Goal: Transaction & Acquisition: Subscribe to service/newsletter

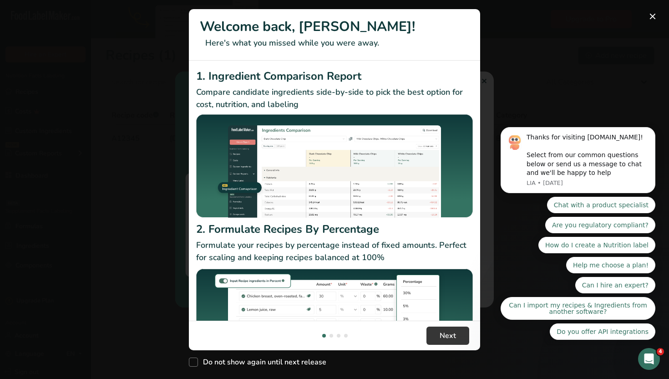
click at [553, 32] on div "New Features" at bounding box center [334, 189] width 669 height 379
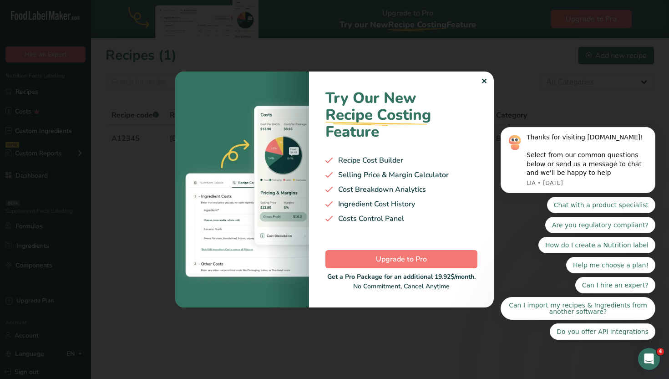
click at [531, 102] on div at bounding box center [334, 189] width 669 height 379
click at [479, 78] on div "Try Our New Recipe Costing .a-29{fill:none;stroke-linecap:round;stroke-width:3p…" at bounding box center [401, 189] width 185 height 236
click at [487, 82] on div "Try Our New Recipe Costing .a-29{fill:none;stroke-linecap:round;stroke-width:3p…" at bounding box center [401, 189] width 185 height 236
click at [482, 80] on div "✕" at bounding box center [484, 81] width 6 height 11
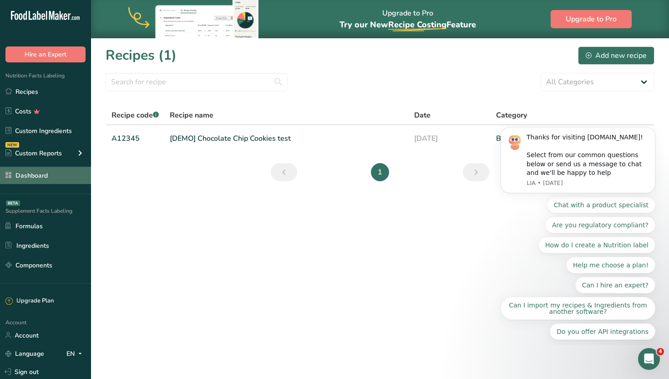
click at [45, 176] on link "Dashboard" at bounding box center [45, 175] width 91 height 17
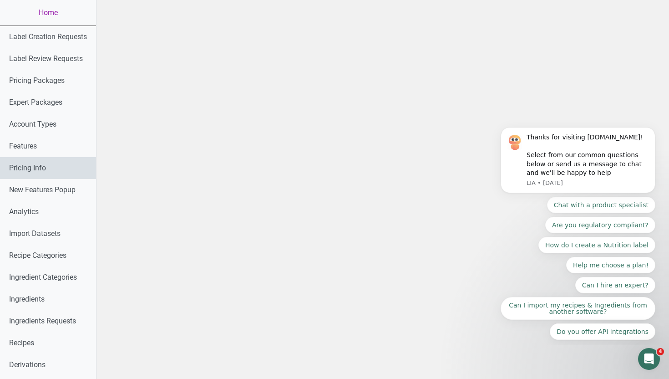
click at [42, 168] on link "Pricing Info" at bounding box center [48, 168] width 96 height 22
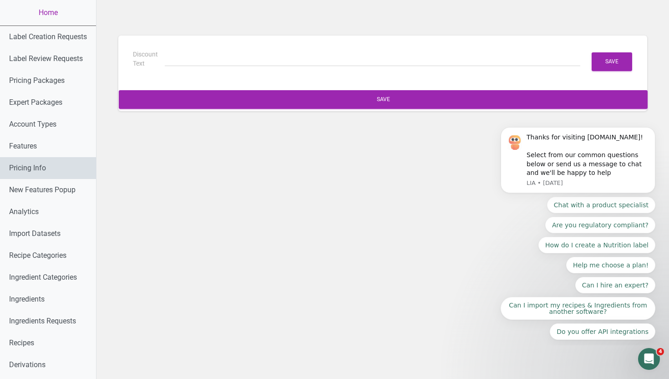
type input "(6 Months Free + 2 Free Nutritional Consultations)"
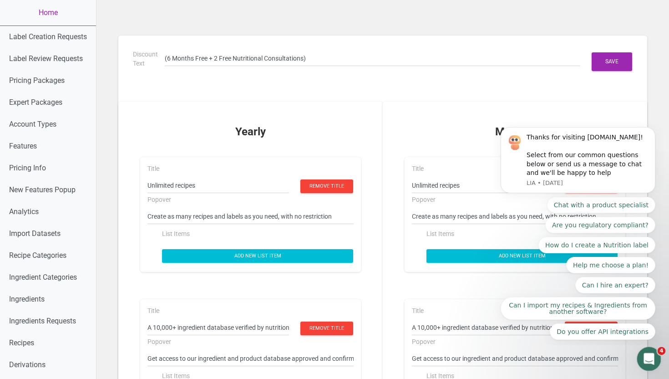
click at [649, 359] on icon "Open Intercom Messenger" at bounding box center [647, 357] width 15 height 15
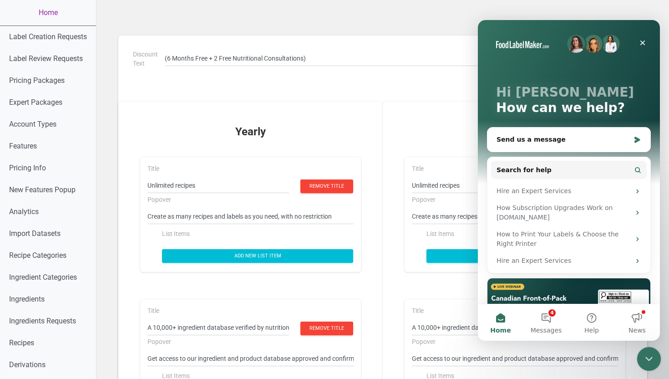
click at [648, 354] on icon "Close Intercom Messenger" at bounding box center [647, 357] width 11 height 11
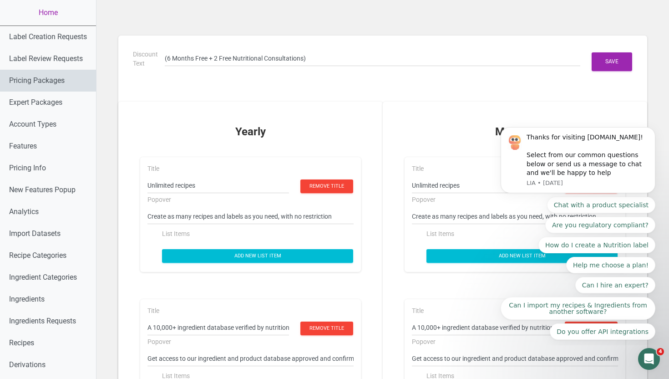
click at [54, 80] on link "Pricing Packages" at bounding box center [48, 81] width 96 height 22
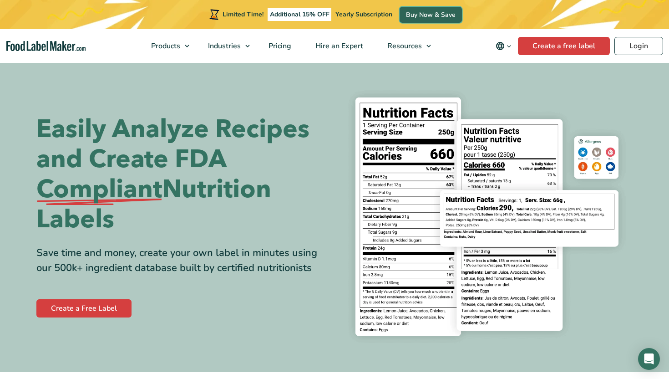
click at [428, 14] on link "Buy Now & Save" at bounding box center [431, 15] width 62 height 16
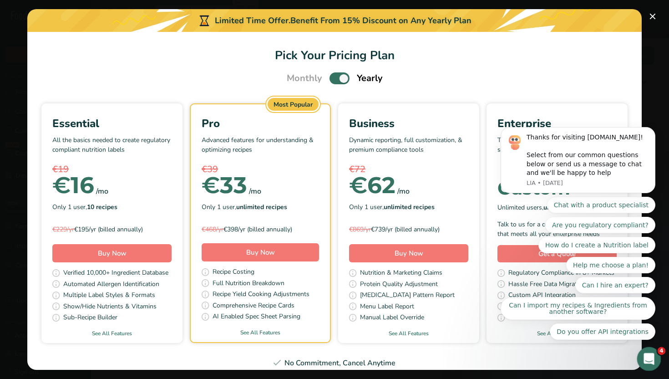
click at [645, 357] on icon "Open Intercom Messenger" at bounding box center [647, 357] width 15 height 15
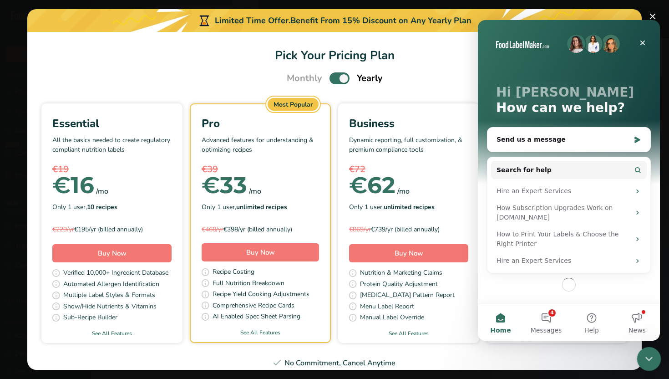
click at [644, 349] on div "Close Intercom Messenger" at bounding box center [648, 357] width 22 height 22
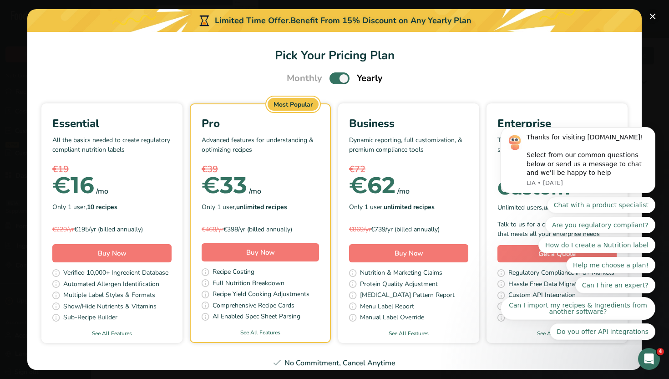
click at [654, 15] on button "Pick Your Pricing Plan Modal" at bounding box center [652, 16] width 15 height 15
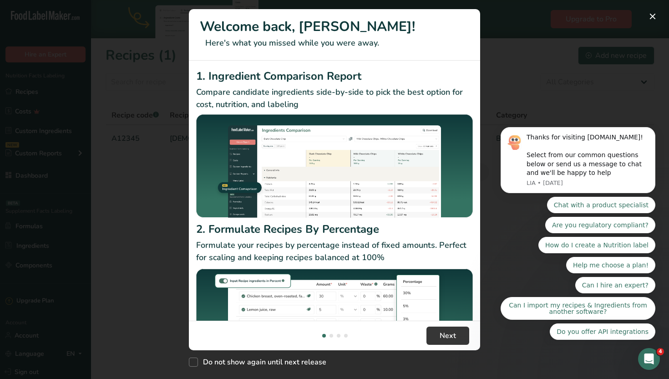
click at [564, 87] on div "New Features" at bounding box center [334, 189] width 669 height 379
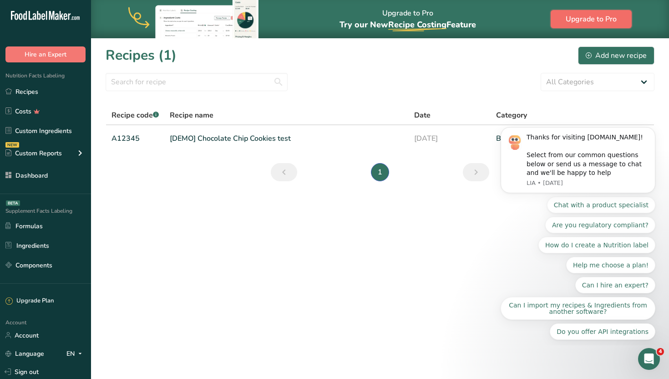
click at [575, 17] on span "Upgrade to Pro" at bounding box center [591, 19] width 51 height 11
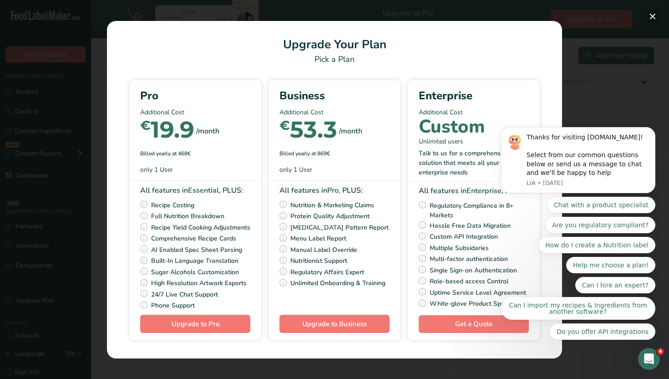
click at [648, 17] on button "Pick Your Pricing Plan Modal" at bounding box center [652, 16] width 15 height 15
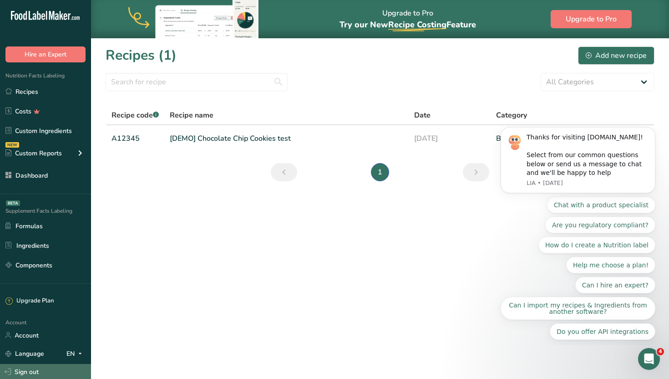
click at [38, 370] on link "Sign out" at bounding box center [45, 372] width 91 height 16
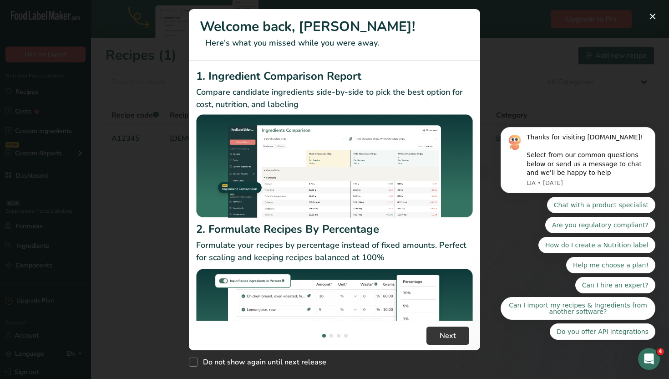
click at [550, 97] on div "New Features" at bounding box center [334, 189] width 669 height 379
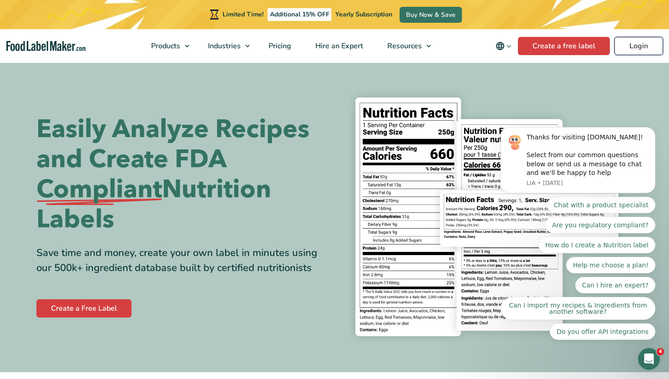
click at [633, 50] on link "Login" at bounding box center [638, 46] width 49 height 18
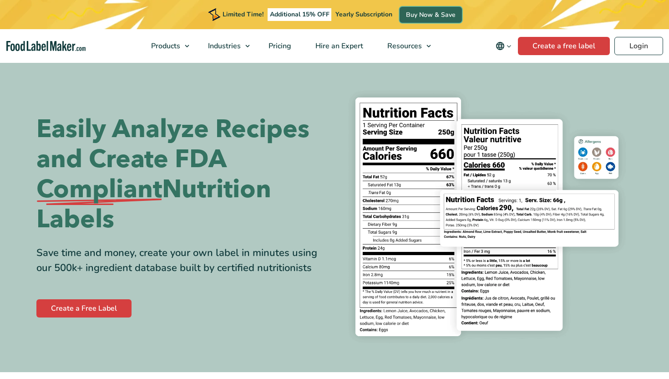
click at [436, 15] on link "Buy Now & Save" at bounding box center [431, 15] width 62 height 16
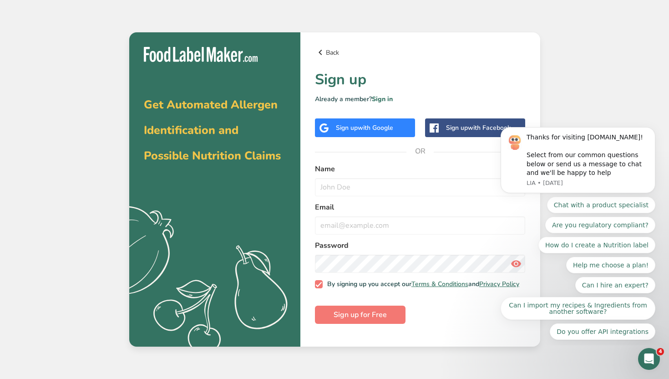
click at [334, 49] on link "Back" at bounding box center [420, 52] width 211 height 11
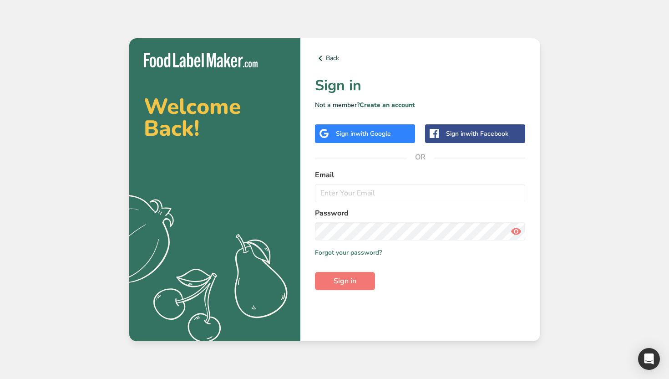
click at [375, 174] on label "Email" at bounding box center [420, 174] width 211 height 11
click at [390, 101] on link "Create an account" at bounding box center [388, 105] width 56 height 9
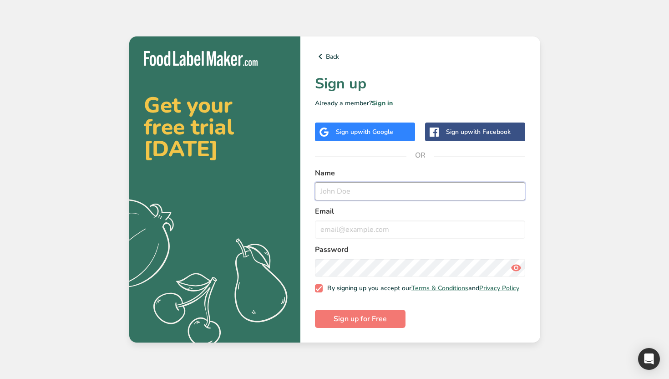
click at [354, 188] on input "text" at bounding box center [420, 191] width 211 height 18
type input "d"
type input "stgPEdro"
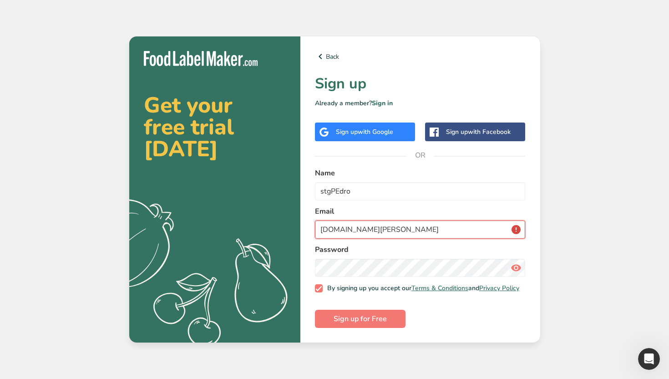
click at [333, 225] on input "stg.pedro.com" at bounding box center [420, 229] width 211 height 18
type input "stg@pedro.com"
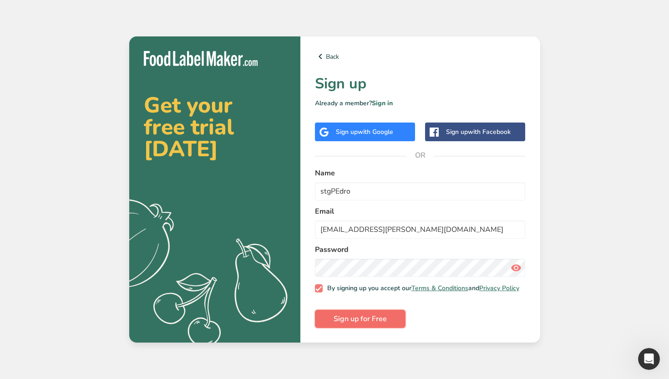
click at [372, 328] on button "Sign up for Free" at bounding box center [360, 318] width 91 height 18
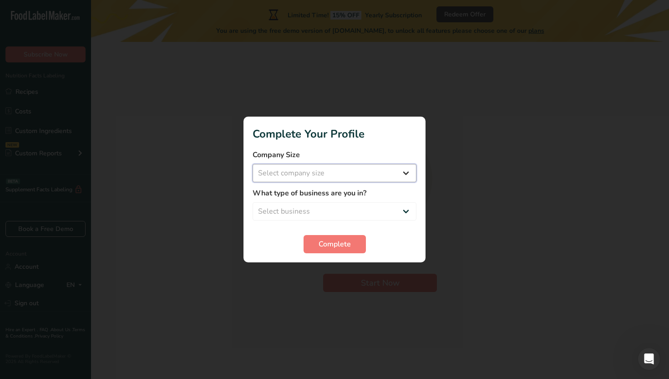
click at [365, 176] on select "Select company size Over 500 Employees test 1 1 Fewer than 10 Employees Fewer t…" at bounding box center [335, 173] width 164 height 18
select select "10"
click at [253, 164] on select "Select company size Over 500 Employees test 1 1 Fewer than 10 Employees Fewer t…" at bounding box center [335, 173] width 164 height 18
click at [354, 205] on select "Select business Packaged Food Manufacturer Restaurant & Cafe Bakery Meal Plans …" at bounding box center [335, 211] width 164 height 18
select select "2"
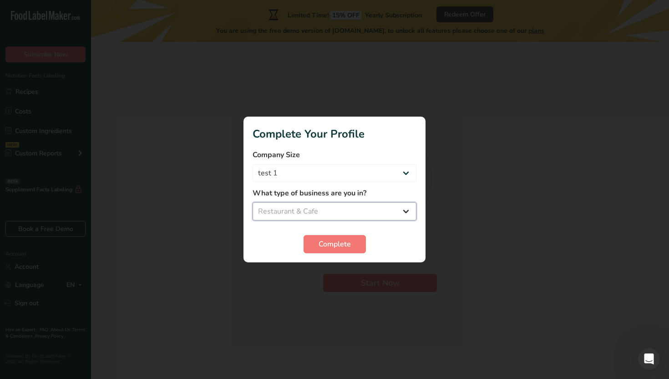
click at [253, 202] on select "Select business Packaged Food Manufacturer Restaurant & Cafe Bakery Meal Plans …" at bounding box center [335, 211] width 164 height 18
click at [345, 246] on span "Complete" at bounding box center [335, 243] width 32 height 11
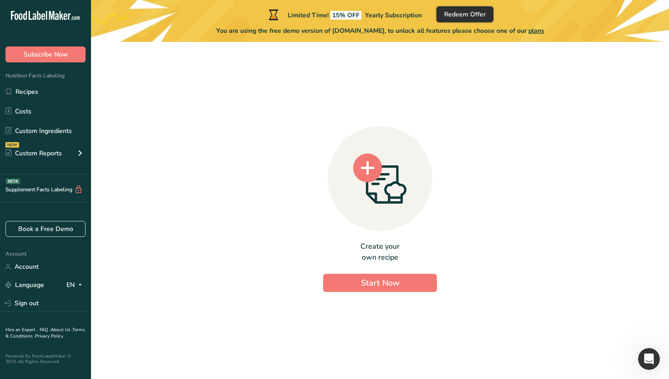
click at [454, 9] on button "Redeem Offer" at bounding box center [464, 14] width 57 height 16
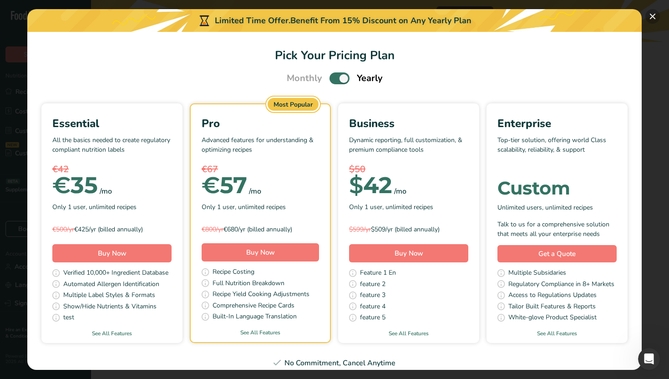
click at [653, 10] on button "Pick Your Pricing Plan Modal" at bounding box center [652, 16] width 15 height 15
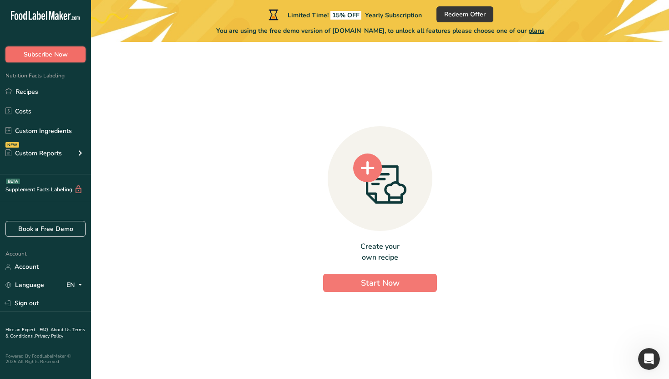
click at [67, 56] on span "Subscribe Now" at bounding box center [46, 55] width 44 height 10
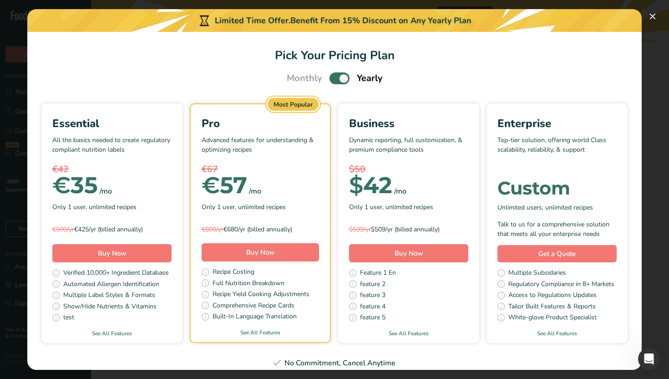
click at [339, 81] on span "Pick Your Pricing Plan Modal" at bounding box center [340, 77] width 20 height 11
click at [335, 81] on input "Pick Your Pricing Plan Modal" at bounding box center [333, 79] width 6 height 6
checkbox input "false"
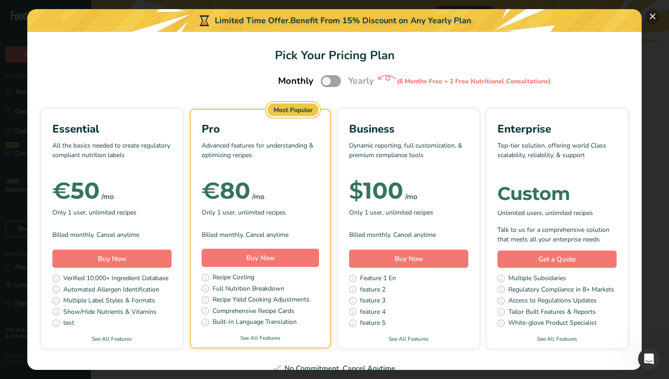
click at [650, 14] on button "Pick Your Pricing Plan Modal" at bounding box center [652, 16] width 15 height 15
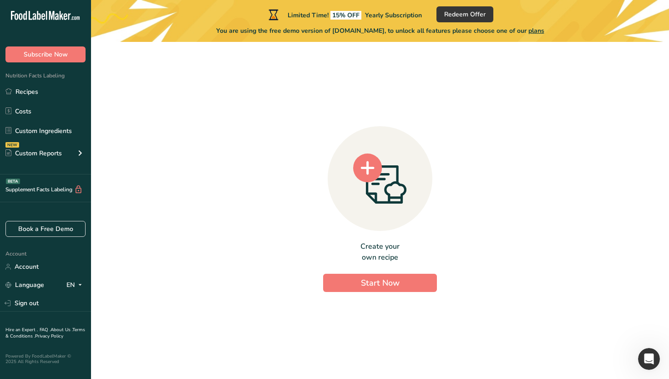
click at [294, 159] on div "Create your own recipe Start Now" at bounding box center [380, 206] width 549 height 315
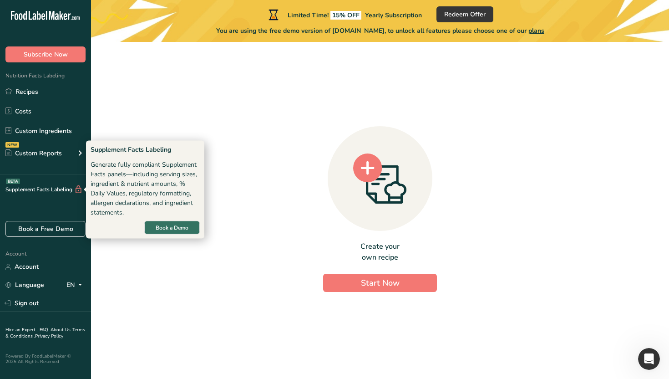
click at [56, 190] on div "Supplement Facts Labeling BETA" at bounding box center [41, 190] width 83 height 10
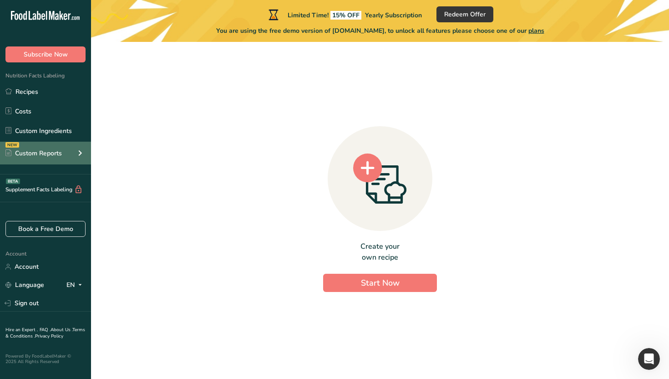
click at [67, 156] on div "NEW Custom Reports" at bounding box center [45, 153] width 91 height 23
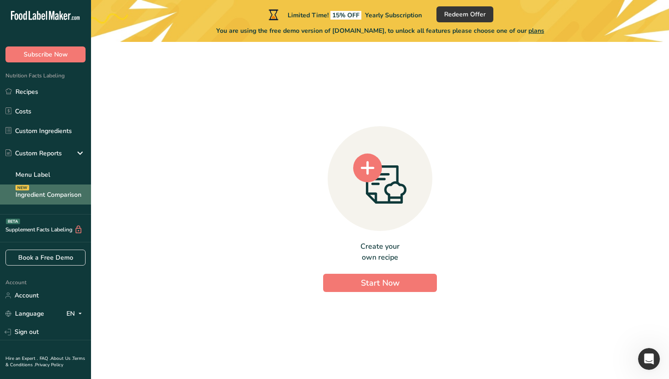
click at [45, 193] on link "Ingredient Comparison NEW" at bounding box center [45, 194] width 91 height 20
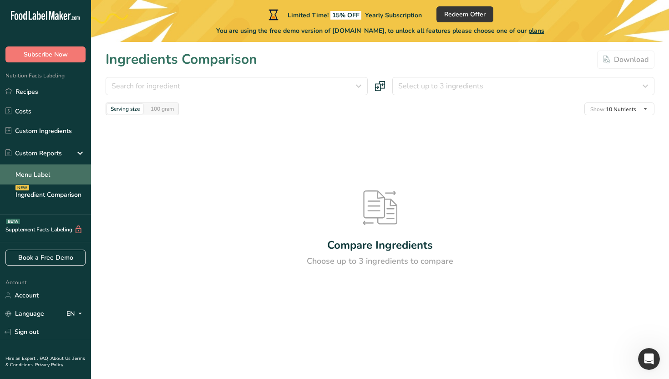
click at [50, 173] on link "Menu Label" at bounding box center [45, 174] width 91 height 20
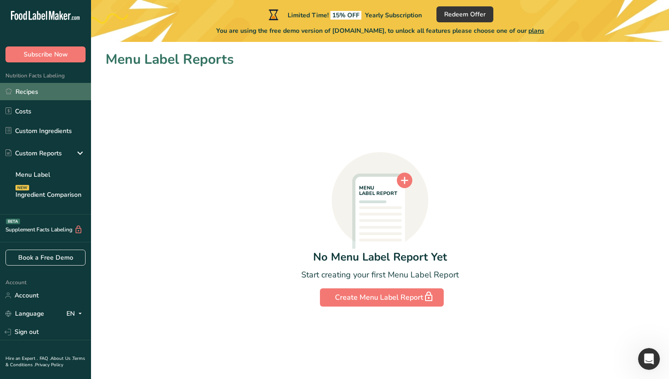
click at [71, 89] on link "Recipes" at bounding box center [45, 91] width 91 height 17
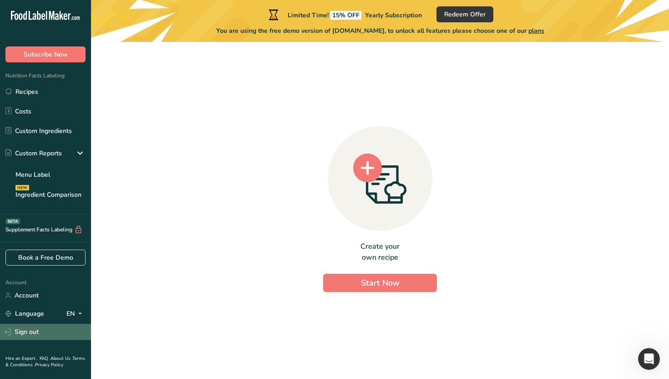
click at [43, 338] on link "Sign out" at bounding box center [45, 332] width 91 height 16
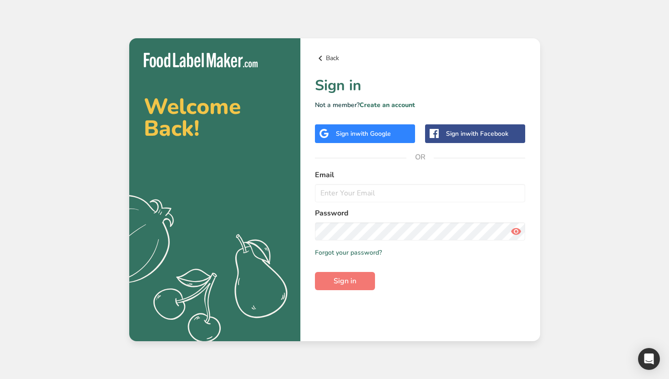
click at [333, 55] on link "Back" at bounding box center [420, 58] width 211 height 11
click at [378, 101] on link "Create an account" at bounding box center [388, 105] width 56 height 9
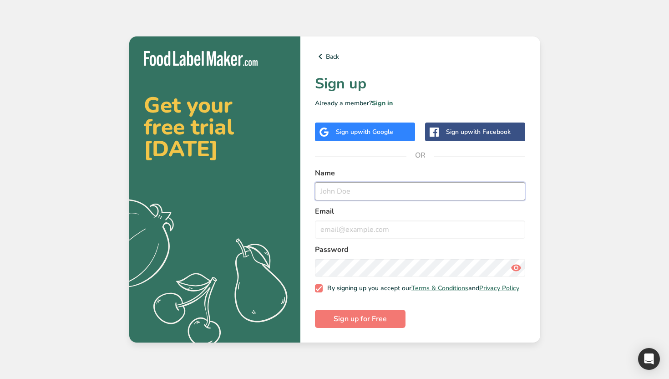
click at [343, 182] on input "text" at bounding box center [420, 191] width 211 height 18
type input "stgPedro"
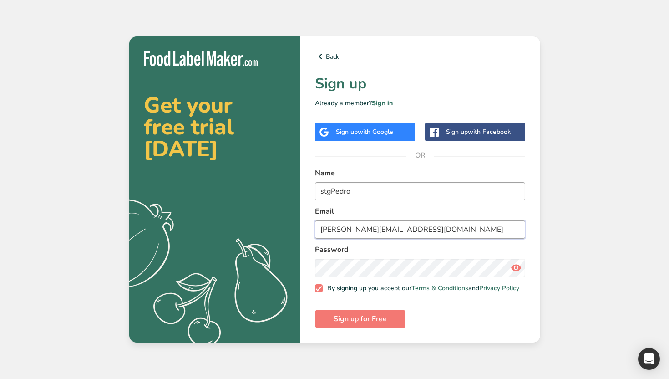
type input "pedro@stg.com"
click at [315, 309] on button "Sign up for Free" at bounding box center [360, 318] width 91 height 18
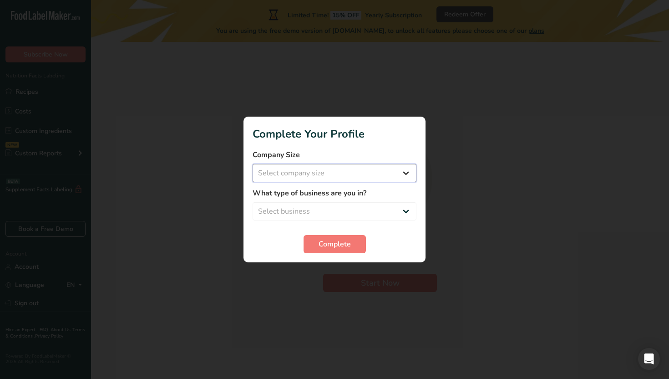
click at [338, 175] on select "Select company size Over 500 Employees test 1 1 Fewer than 10 Employees Fewer t…" at bounding box center [335, 173] width 164 height 18
select select "16"
click at [253, 164] on select "Select company size Over 500 Employees test 1 1 Fewer than 10 Employees Fewer t…" at bounding box center [335, 173] width 164 height 18
click at [327, 207] on select "Select business Packaged Food Manufacturer Restaurant & Cafe Bakery Meal Plans …" at bounding box center [335, 211] width 164 height 18
select select "4"
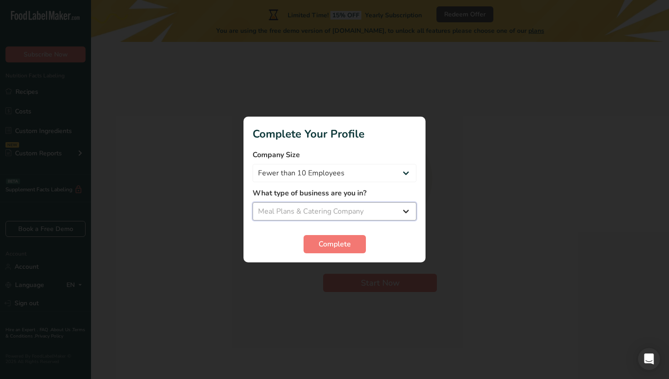
click at [253, 202] on select "Select business Packaged Food Manufacturer Restaurant & Cafe Bakery Meal Plans …" at bounding box center [335, 211] width 164 height 18
click at [322, 241] on span "Complete" at bounding box center [335, 243] width 32 height 11
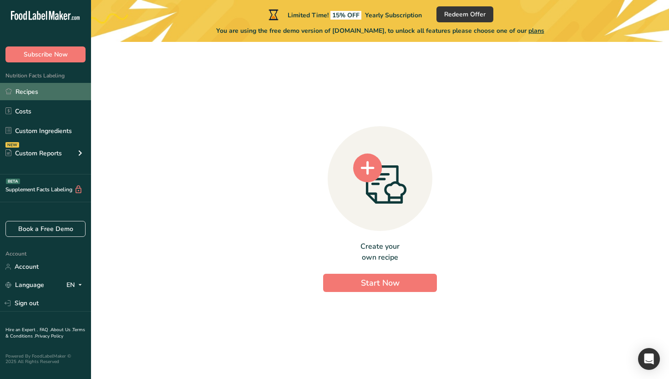
click at [56, 90] on link "Recipes" at bounding box center [45, 91] width 91 height 17
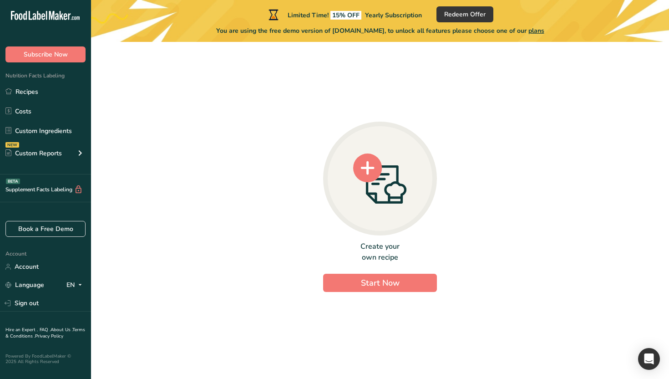
click at [369, 199] on icon at bounding box center [380, 178] width 54 height 51
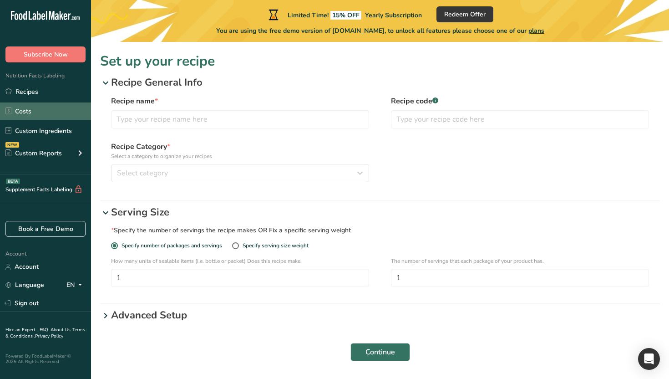
click at [50, 108] on link "Costs" at bounding box center [45, 110] width 91 height 17
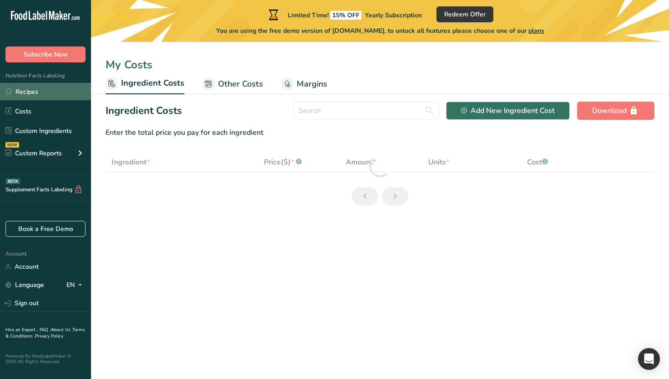
click at [51, 91] on link "Recipes" at bounding box center [45, 91] width 91 height 17
select select "1"
select select "17"
select select "1"
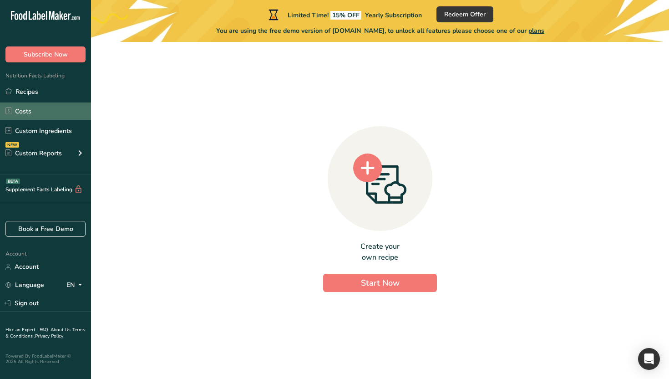
click at [61, 117] on link "Costs" at bounding box center [45, 110] width 91 height 17
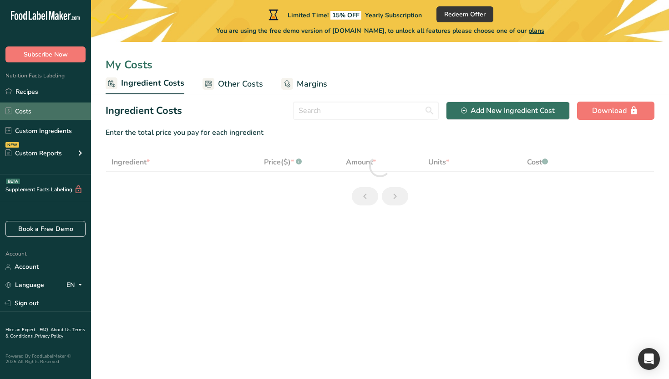
select select "1"
select select "17"
select select "1"
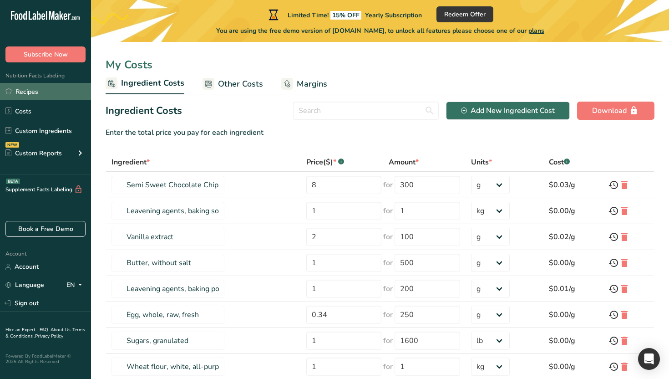
click at [56, 96] on link "Recipes" at bounding box center [45, 91] width 91 height 17
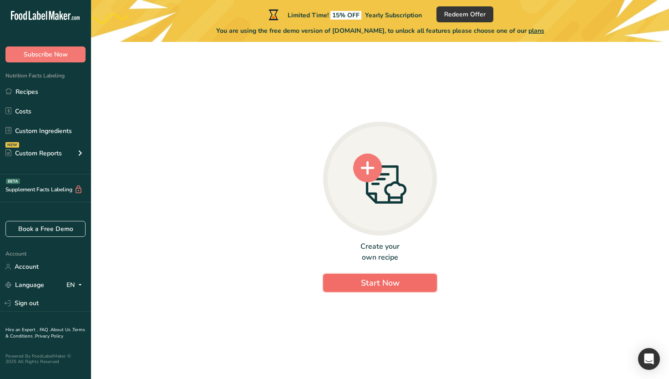
click at [383, 280] on span "Start Now" at bounding box center [380, 282] width 39 height 11
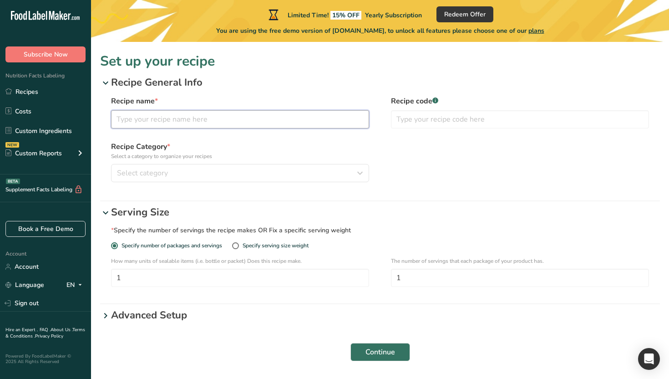
click at [271, 120] on input "text" at bounding box center [240, 119] width 258 height 18
type input "wewe"
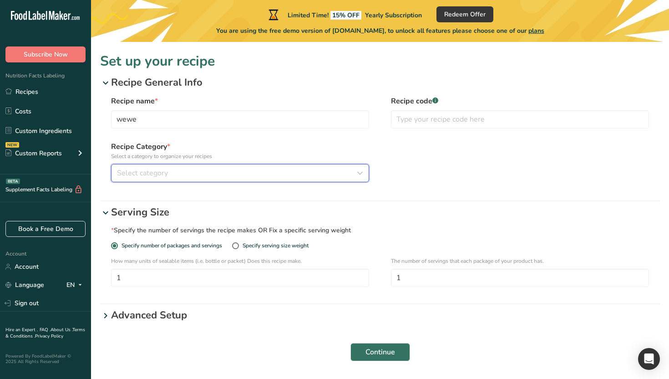
click at [314, 179] on button "Select category" at bounding box center [240, 173] width 258 height 18
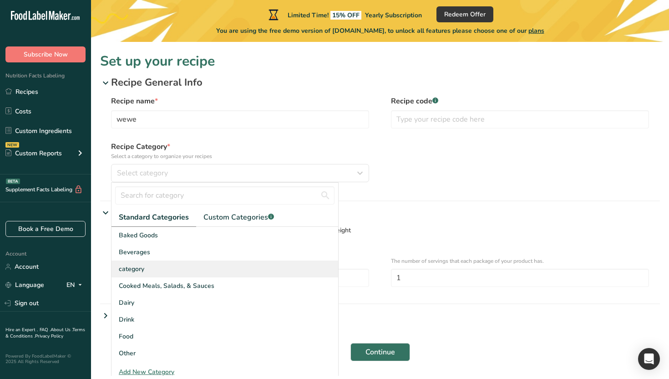
click at [264, 261] on div "category" at bounding box center [225, 268] width 227 height 17
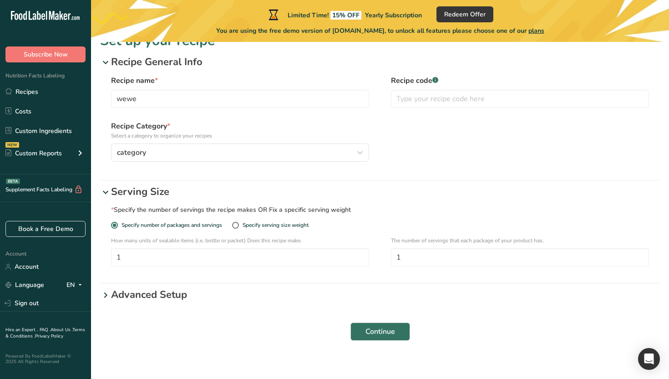
scroll to position [26, 0]
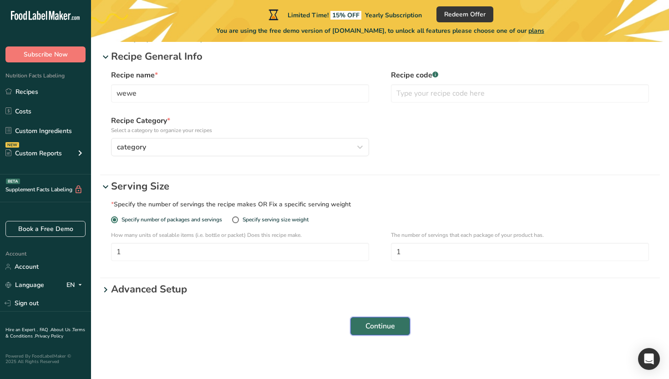
click at [370, 327] on span "Continue" at bounding box center [380, 325] width 30 height 11
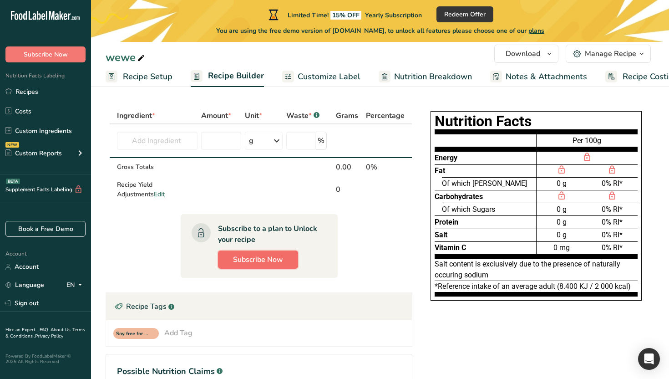
click at [269, 263] on span "Subscribe Now" at bounding box center [258, 259] width 50 height 11
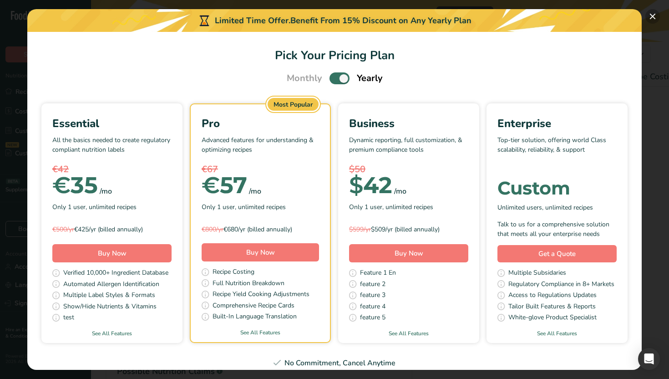
click at [654, 17] on button "Pick Your Pricing Plan Modal" at bounding box center [652, 16] width 15 height 15
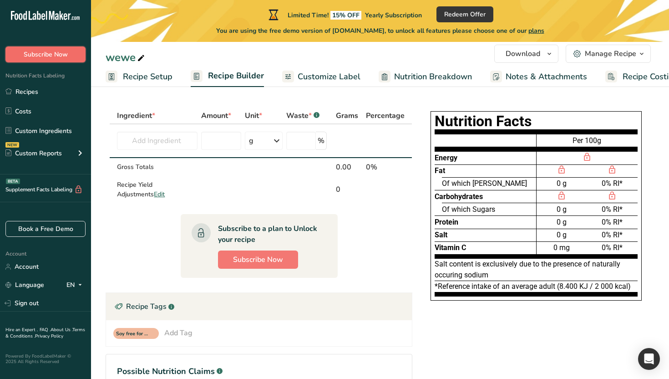
click at [71, 59] on button "Subscribe Now" at bounding box center [45, 54] width 80 height 16
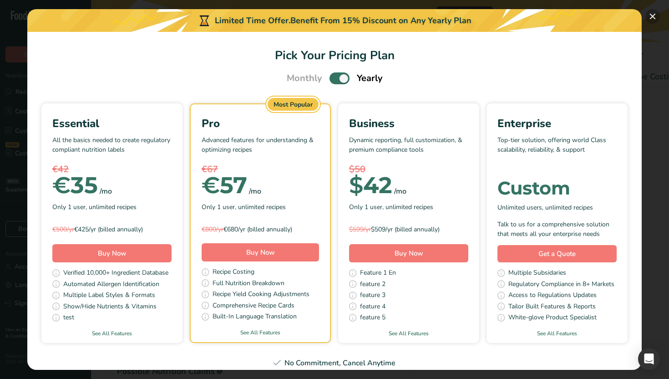
click at [656, 18] on button "Pick Your Pricing Plan Modal" at bounding box center [652, 16] width 15 height 15
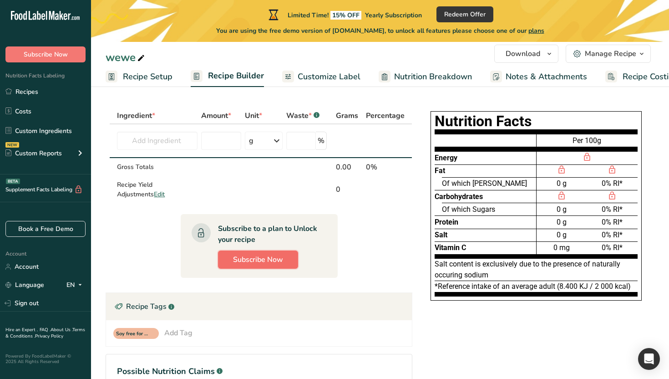
click at [248, 256] on span "Subscribe Now" at bounding box center [258, 259] width 50 height 11
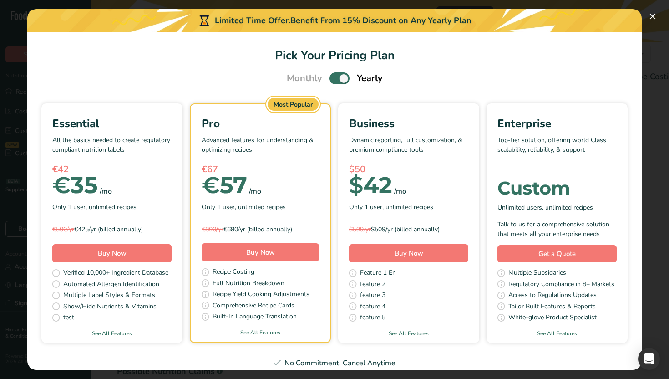
click at [338, 77] on span "Pick Your Pricing Plan Modal" at bounding box center [340, 77] width 20 height 11
click at [335, 77] on input "Pick Your Pricing Plan Modal" at bounding box center [333, 79] width 6 height 6
checkbox input "false"
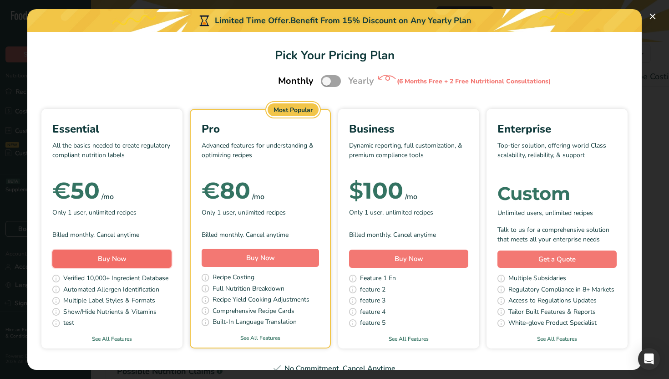
click at [147, 261] on button "Buy Now" at bounding box center [111, 258] width 119 height 18
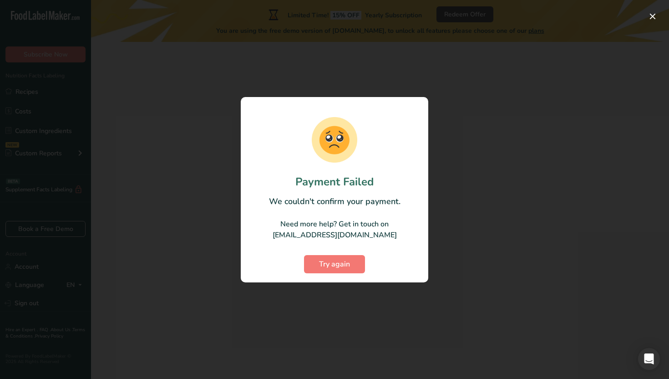
click at [174, 137] on div at bounding box center [334, 189] width 669 height 379
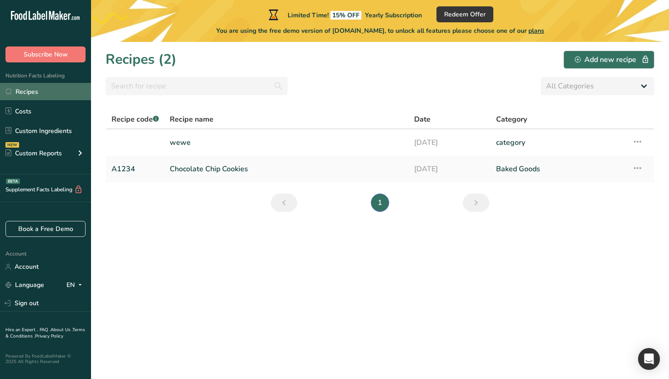
click at [79, 86] on link "Recipes" at bounding box center [45, 91] width 91 height 17
click at [238, 155] on td "wewe" at bounding box center [286, 142] width 244 height 26
click at [235, 165] on link "Chocolate Chip Cookies" at bounding box center [286, 168] width 233 height 19
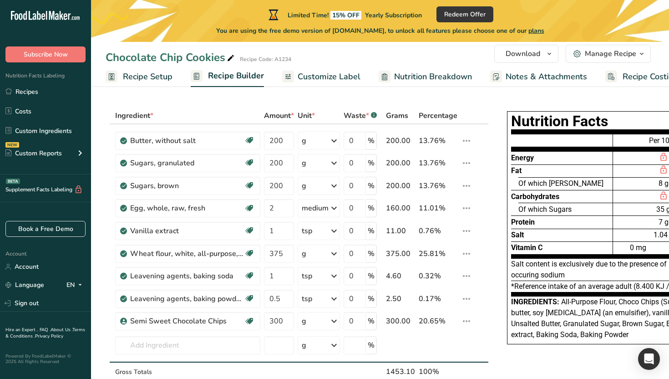
click at [408, 76] on span "Nutrition Breakdown" at bounding box center [433, 77] width 78 height 12
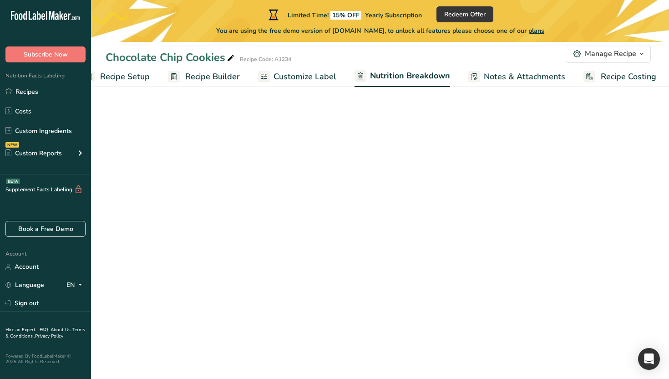
select select "Calories"
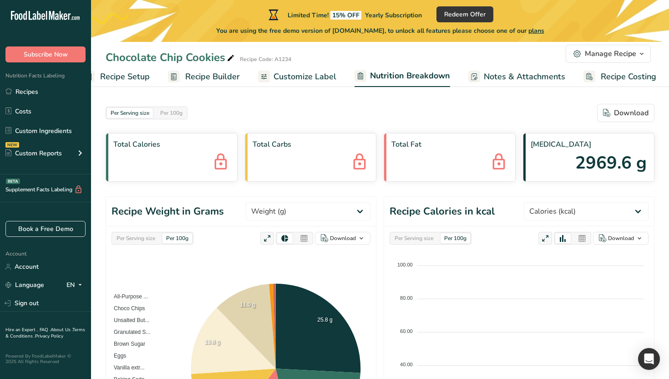
scroll to position [0, 24]
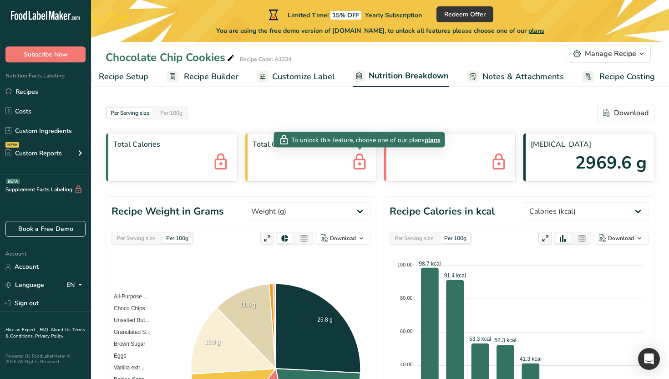
click at [351, 169] on icon at bounding box center [359, 162] width 18 height 25
click at [430, 140] on span "plans" at bounding box center [433, 140] width 16 height 10
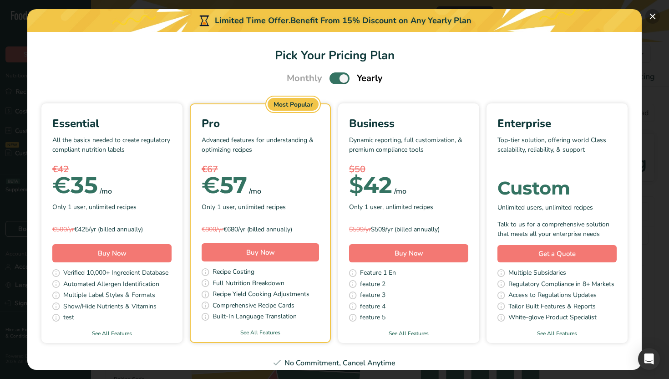
click at [654, 10] on button "Pick Your Pricing Plan Modal" at bounding box center [652, 16] width 15 height 15
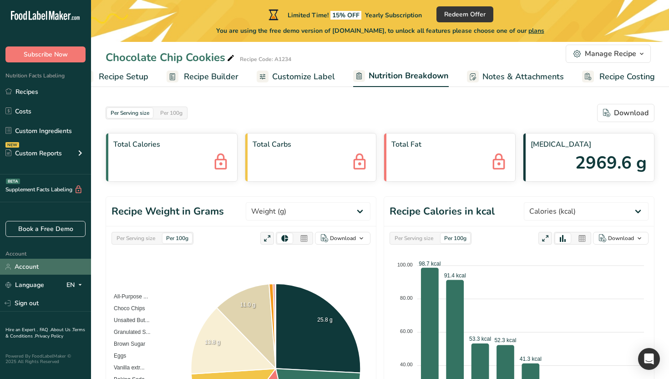
click at [46, 273] on link "Account" at bounding box center [45, 267] width 91 height 16
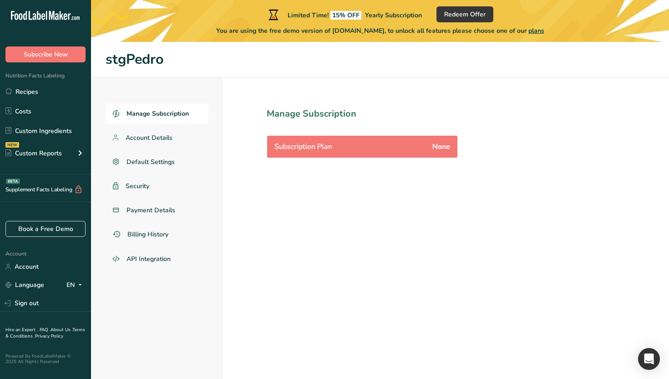
click at [320, 145] on span "Subscription Plan" at bounding box center [303, 146] width 58 height 11
click at [449, 143] on span "None" at bounding box center [441, 146] width 18 height 11
click at [176, 132] on link "Account Details" at bounding box center [157, 137] width 103 height 20
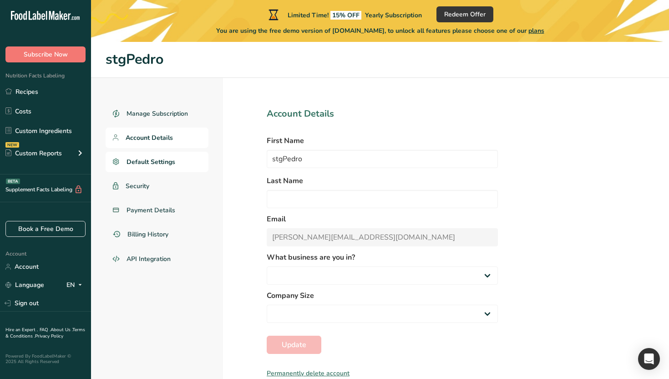
select select
select select "4"
select select "16"
click at [163, 159] on span "Default Settings" at bounding box center [151, 162] width 49 height 10
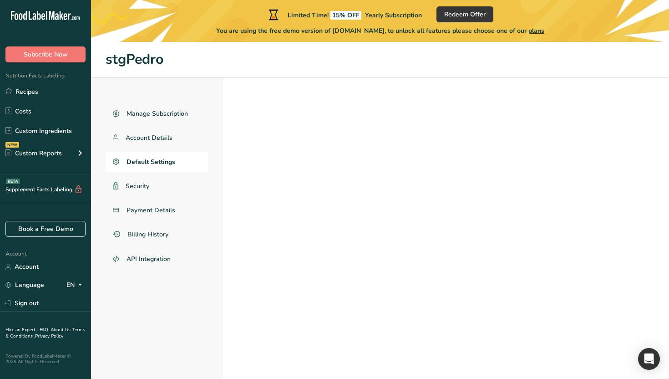
select select "EU"
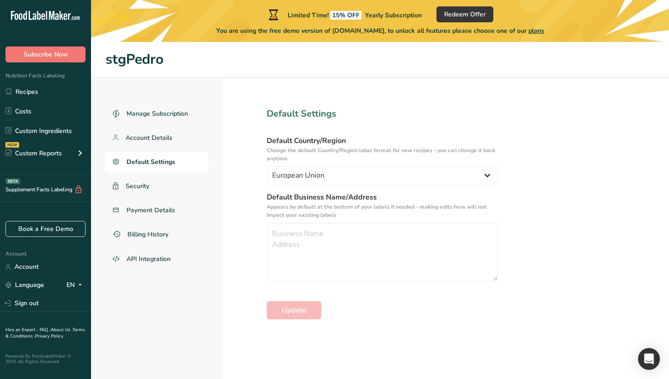
click at [157, 173] on ul "Manage Subscription Account Details Default Settings Security Payment Details B…" at bounding box center [157, 186] width 103 height 167
click at [171, 202] on link "Payment Details" at bounding box center [157, 210] width 103 height 20
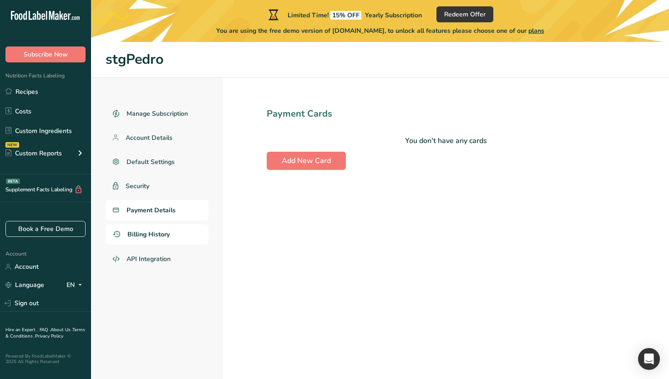
click at [178, 230] on link "Billing History" at bounding box center [157, 234] width 103 height 20
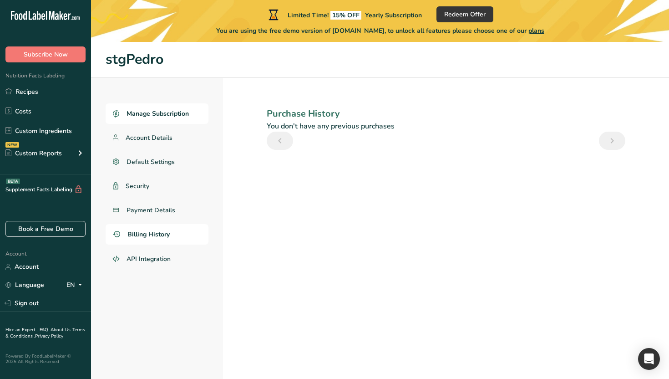
click at [157, 112] on span "Manage Subscription" at bounding box center [158, 114] width 62 height 10
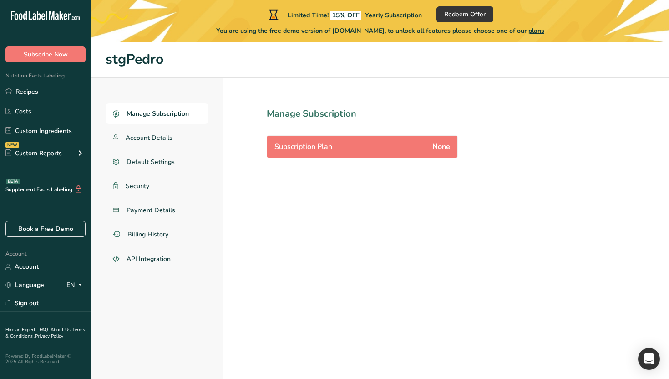
click at [343, 151] on div "Subscription Plan None" at bounding box center [362, 147] width 190 height 22
click at [44, 91] on link "Recipes" at bounding box center [45, 91] width 91 height 17
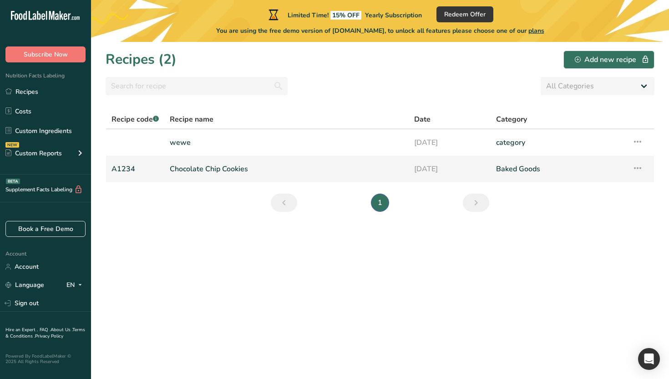
click at [230, 169] on link "Chocolate Chip Cookies" at bounding box center [286, 168] width 233 height 19
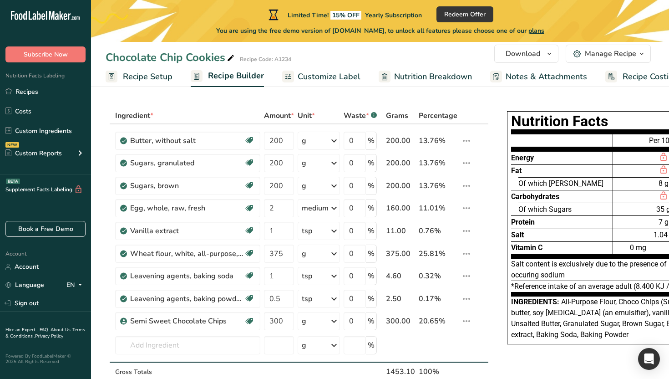
click at [306, 70] on link "Customize Label" at bounding box center [321, 76] width 78 height 20
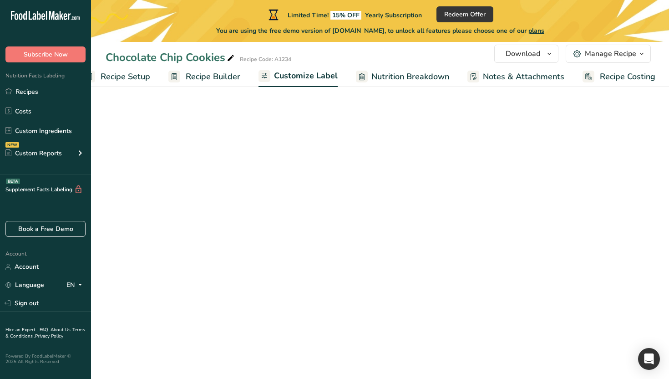
scroll to position [0, 23]
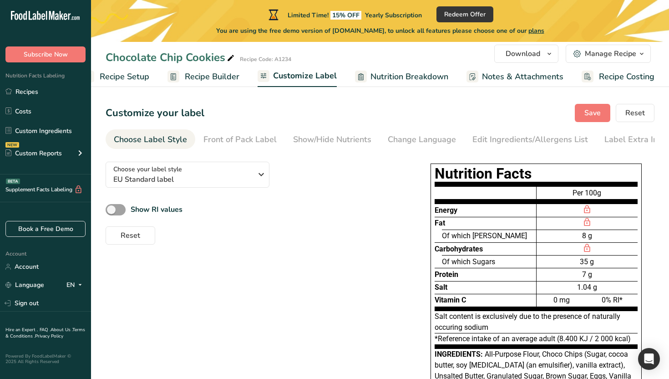
click at [240, 163] on div "Choose your label style EU Standard label USA (FDA) Standard FDA label Tabular …" at bounding box center [255, 199] width 298 height 90
click at [234, 180] on span "EU Standard label" at bounding box center [182, 179] width 139 height 11
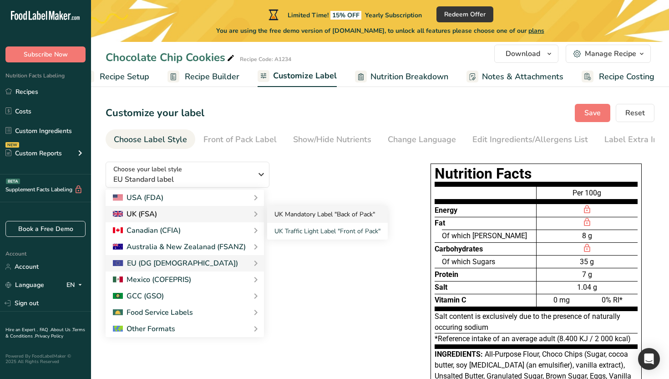
click at [288, 215] on link "UK Mandatory Label "Back of Pack"" at bounding box center [327, 214] width 121 height 17
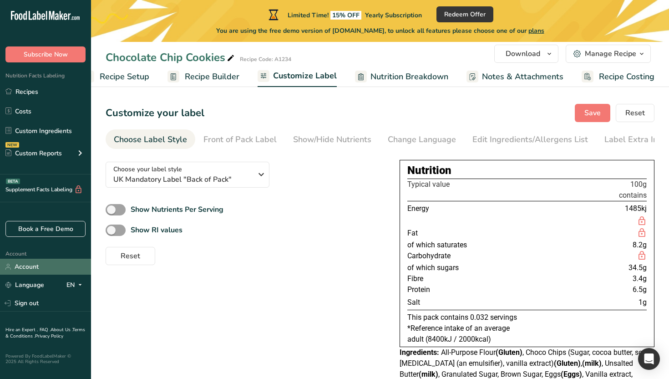
click at [51, 263] on link "Account" at bounding box center [45, 267] width 91 height 16
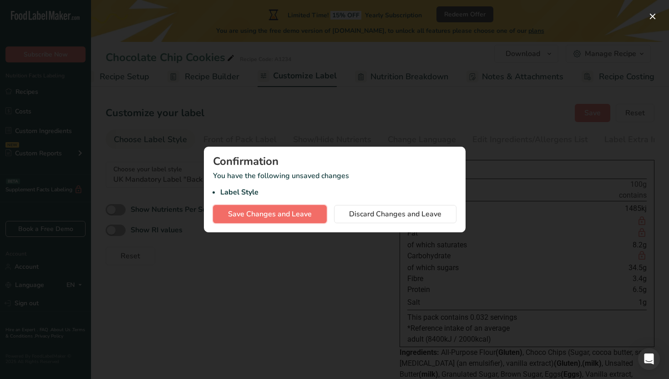
click at [304, 213] on span "Save Changes and Leave" at bounding box center [270, 213] width 84 height 11
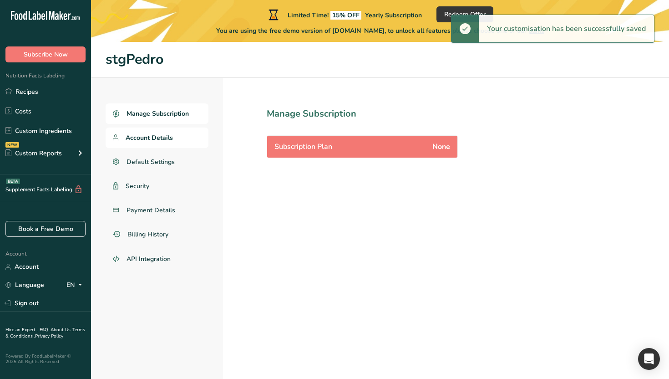
click at [162, 146] on link "Account Details" at bounding box center [157, 137] width 103 height 20
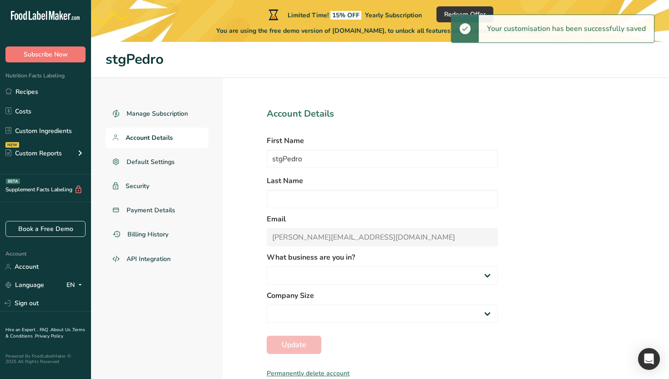
select select
select select "4"
select select "16"
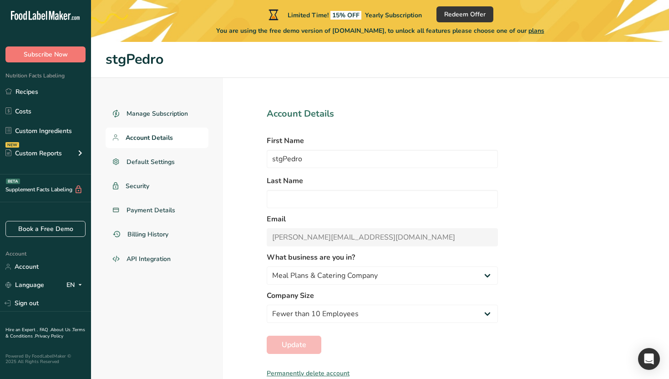
click at [152, 127] on ul "Manage Subscription Account Details Default Settings Security Payment Details B…" at bounding box center [157, 186] width 103 height 167
click at [169, 106] on link "Manage Subscription" at bounding box center [157, 113] width 103 height 20
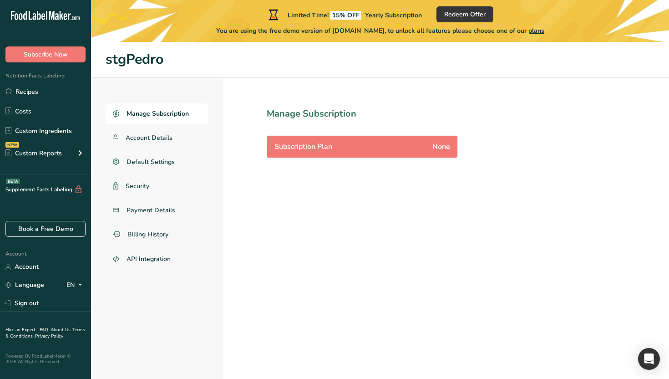
click at [184, 149] on ul "Manage Subscription Account Details Default Settings Security Payment Details B…" at bounding box center [157, 186] width 103 height 167
click at [188, 130] on link "Account Details" at bounding box center [157, 137] width 103 height 20
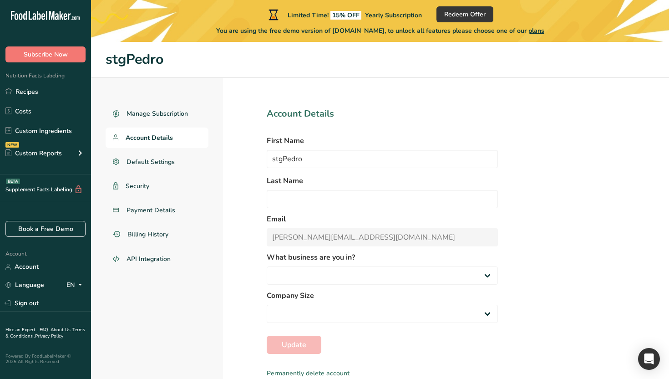
select select "4"
select select "16"
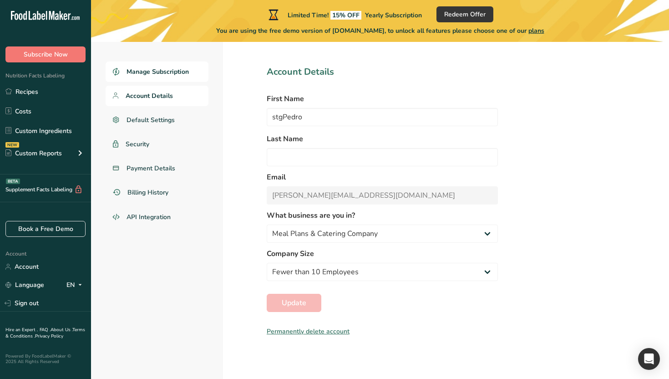
click at [181, 76] on span "Manage Subscription" at bounding box center [158, 72] width 62 height 10
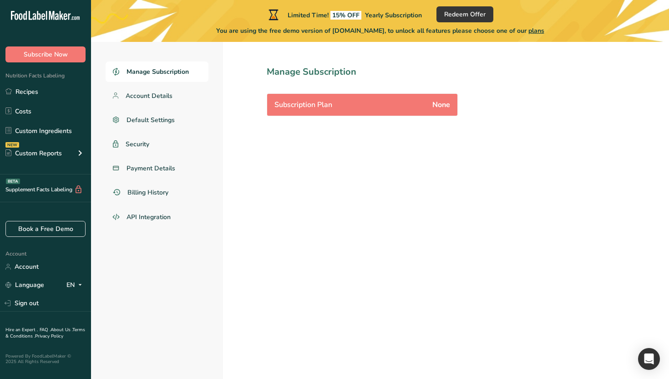
click at [307, 109] on span "Subscription Plan" at bounding box center [303, 104] width 58 height 11
click at [458, 95] on section "Manage Subscription Subscription Plan None" at bounding box center [382, 207] width 319 height 343
click at [322, 186] on section "Manage Subscription Subscription Plan None" at bounding box center [382, 207] width 319 height 343
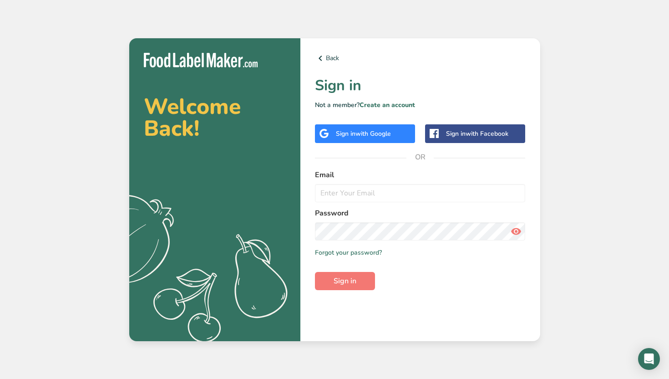
click at [394, 130] on div "Sign in with Google" at bounding box center [365, 133] width 100 height 19
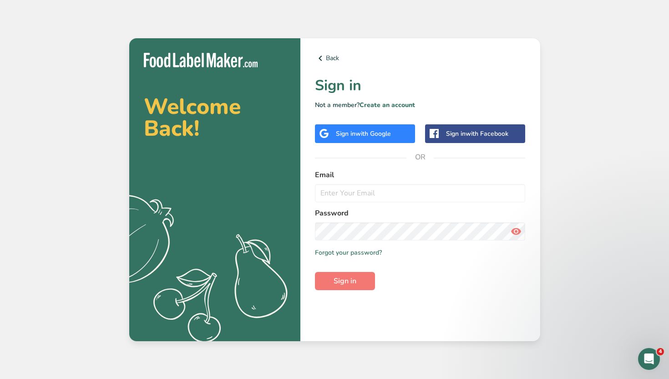
click at [394, 130] on div "Sign in with Google" at bounding box center [365, 133] width 100 height 19
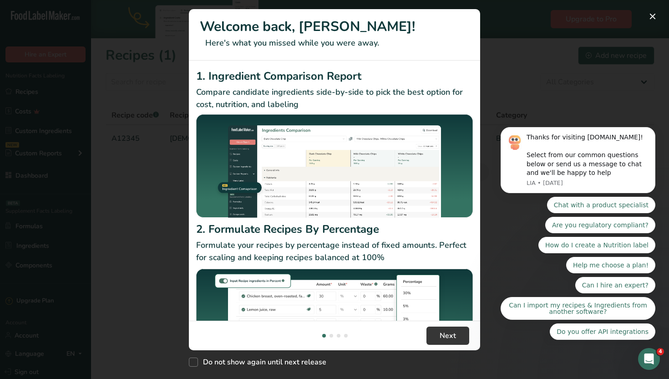
click at [84, 284] on div "New Features" at bounding box center [334, 189] width 669 height 379
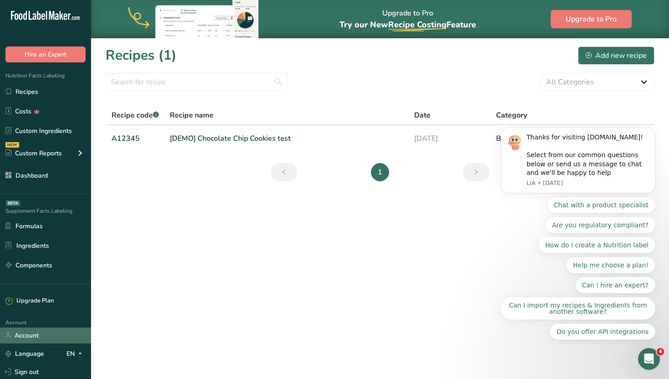
click at [29, 340] on link "Account" at bounding box center [45, 335] width 91 height 16
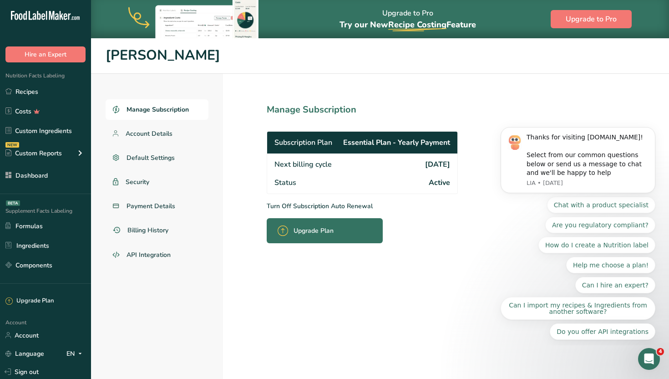
click at [182, 114] on span "Manage Subscription" at bounding box center [158, 110] width 62 height 10
click at [641, 351] on div "Open Intercom Messenger" at bounding box center [648, 357] width 30 height 30
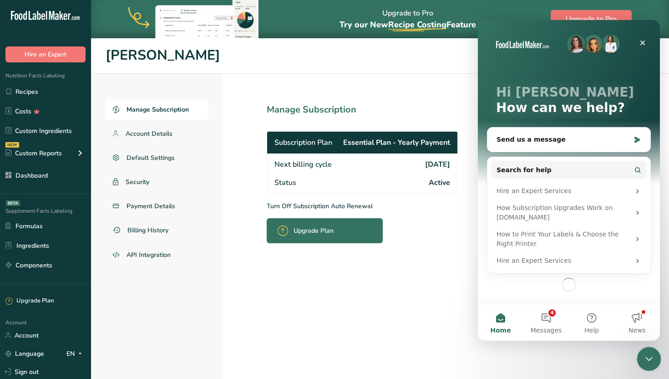
click at [641, 351] on div "Close Intercom Messenger" at bounding box center [648, 357] width 22 height 22
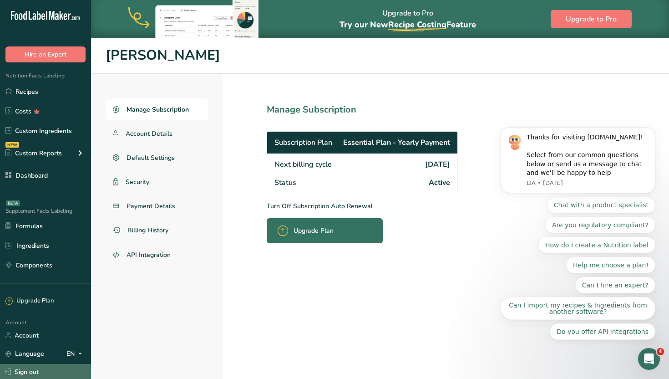
click at [31, 368] on link "Sign out" at bounding box center [45, 372] width 91 height 16
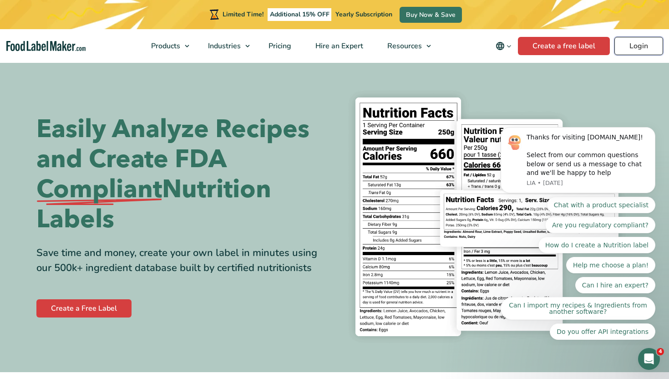
click at [620, 45] on link "Login" at bounding box center [638, 46] width 49 height 18
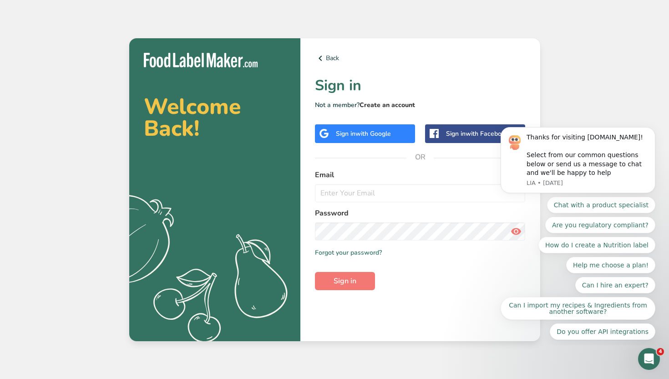
click at [406, 105] on link "Create an account" at bounding box center [388, 105] width 56 height 9
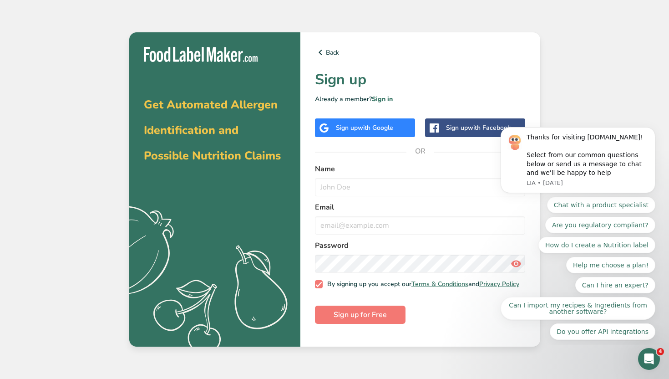
click at [368, 197] on form "Name Email Password By signing up you accept our Terms & Conditions and Privacy…" at bounding box center [420, 243] width 211 height 160
click at [364, 187] on input "text" at bounding box center [420, 187] width 211 height 18
type input "J"
type input "E"
type input "[PERSON_NAME] Test [PERSON_NAME]"
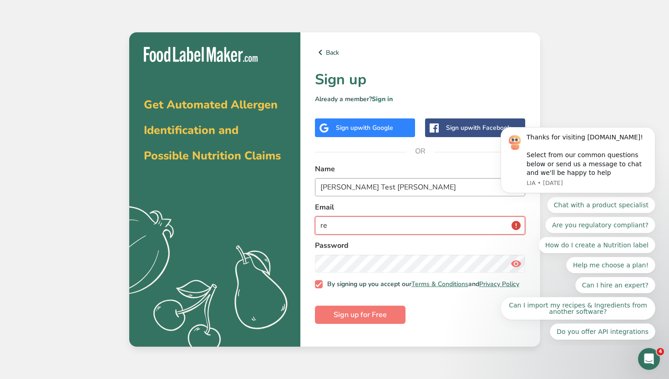
type input "r"
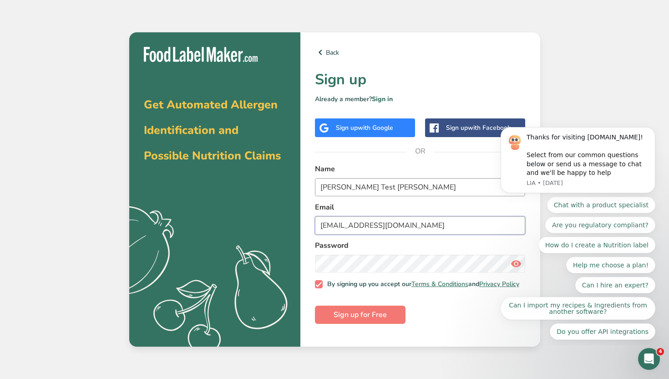
type input "[EMAIL_ADDRESS][DOMAIN_NAME]"
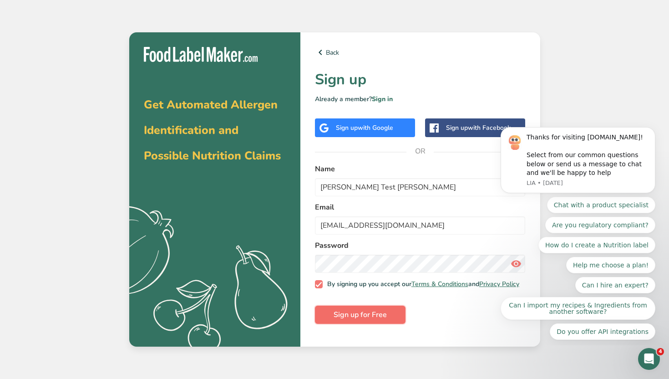
click at [364, 320] on span "Sign up for Free" at bounding box center [360, 314] width 53 height 11
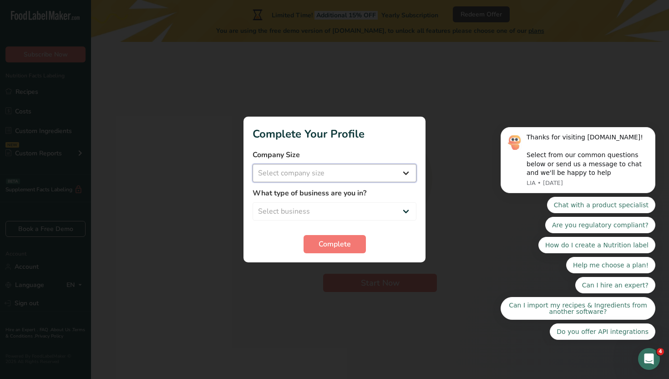
click at [350, 171] on select "Select company size Fewer than 10 Employees 10 to 50 Employees 51 to 500 Employ…" at bounding box center [335, 173] width 164 height 18
click at [253, 164] on select "Select company size Fewer than 10 Employees 10 to 50 Employees 51 to 500 Employ…" at bounding box center [335, 173] width 164 height 18
click at [344, 176] on select "Fewer than 10 Employees 10 to 50 Employees 51 to 500 Employees Over 500 Employe…" at bounding box center [335, 173] width 164 height 18
select select "1"
click at [253, 164] on select "Fewer than 10 Employees 10 to 50 Employees 51 to 500 Employees Over 500 Employe…" at bounding box center [335, 173] width 164 height 18
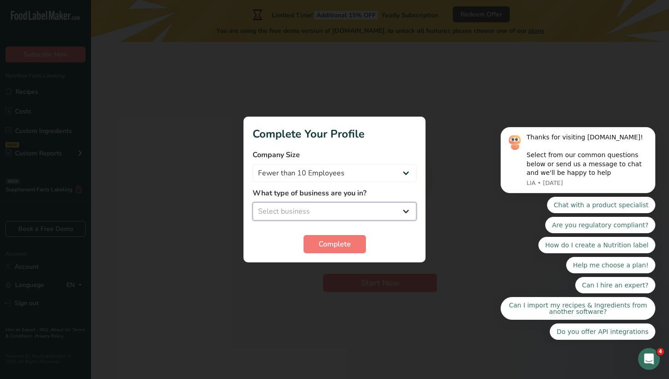
click at [320, 206] on select "Select business Packaged Food Manufacturer Restaurant & Cafe Bakery Meal Plans …" at bounding box center [335, 211] width 164 height 18
select select "3"
click at [253, 202] on select "Select business Packaged Food Manufacturer Restaurant & Cafe Bakery Meal Plans …" at bounding box center [335, 211] width 164 height 18
click at [328, 240] on span "Complete" at bounding box center [335, 243] width 32 height 11
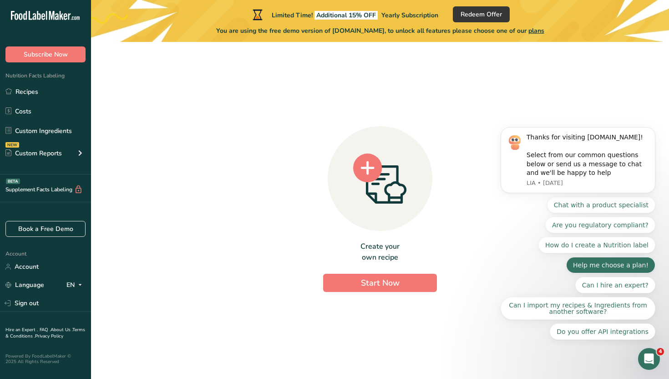
click at [593, 271] on button "Help me choose a plan!" at bounding box center [610, 265] width 89 height 16
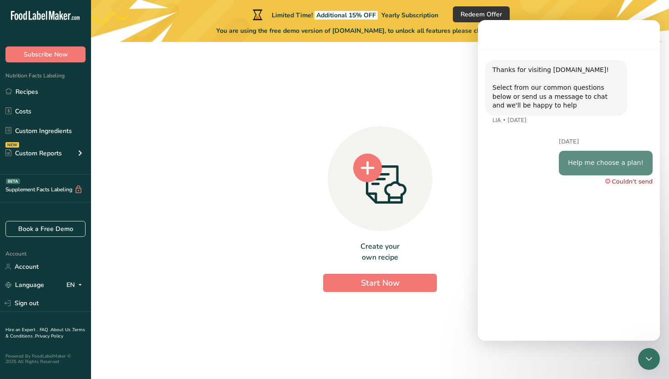
click at [623, 156] on div "Help me choose a plan!" at bounding box center [606, 163] width 94 height 25
click at [622, 218] on div "Couldn't send" at bounding box center [632, 217] width 41 height 6
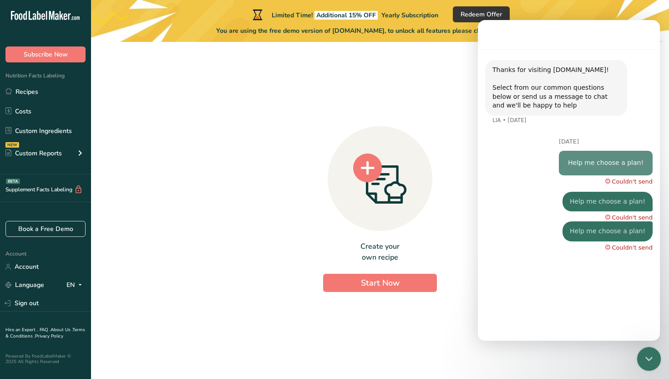
click at [649, 360] on icon "Close Intercom Messenger" at bounding box center [647, 357] width 11 height 11
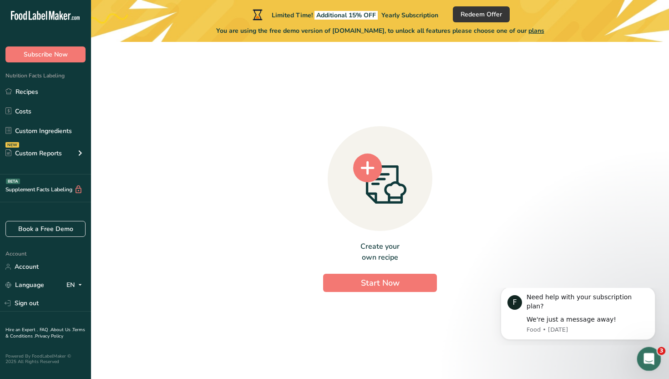
click at [649, 356] on icon "Open Intercom Messenger" at bounding box center [647, 357] width 15 height 15
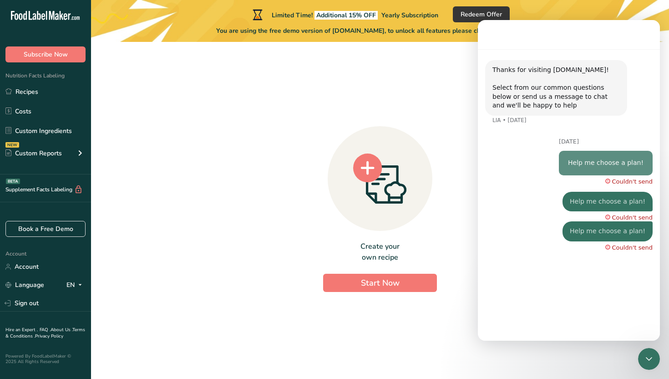
click at [553, 314] on div "Thanks for visiting [DOMAIN_NAME]! Select from our common questions below or se…" at bounding box center [569, 191] width 182 height 284
click at [652, 362] on icon "Close Intercom Messenger" at bounding box center [647, 357] width 11 height 11
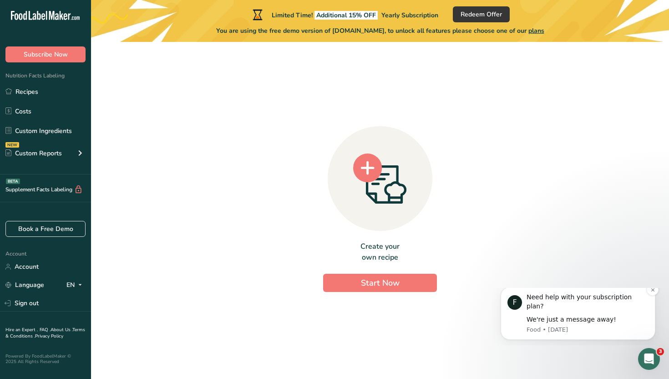
click at [559, 315] on div "We're just a message away!" at bounding box center [588, 319] width 122 height 9
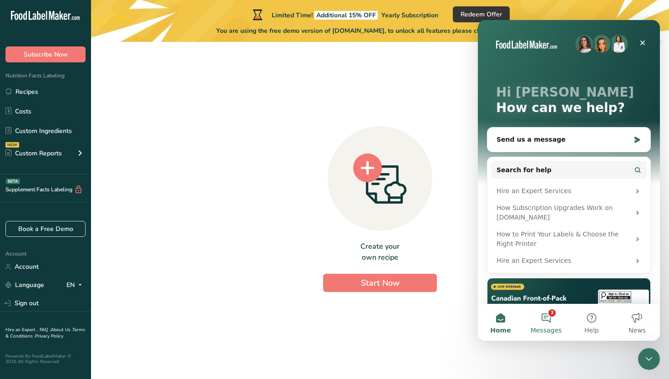
click at [557, 317] on button "3 Messages" at bounding box center [546, 322] width 46 height 36
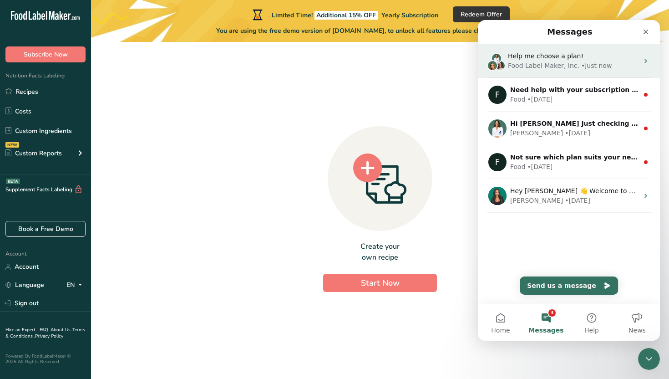
click at [570, 64] on div "Food Label Maker, Inc." at bounding box center [543, 66] width 71 height 10
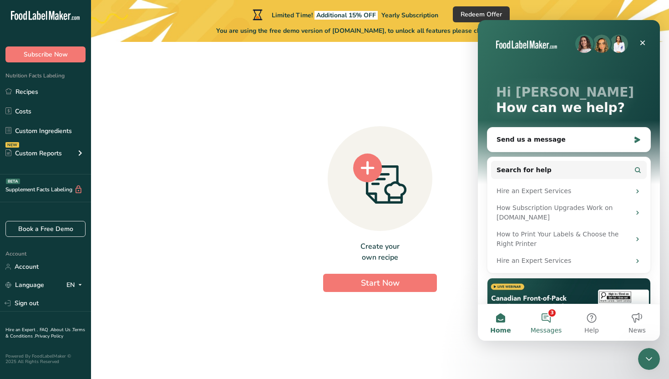
click at [556, 307] on button "3 Messages" at bounding box center [546, 322] width 46 height 36
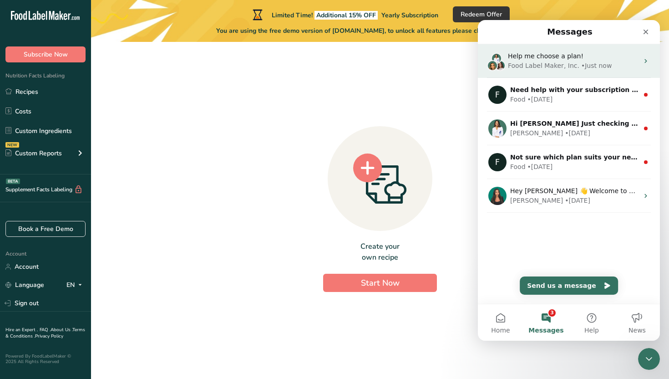
click at [567, 68] on div "Food Label Maker, Inc." at bounding box center [543, 66] width 71 height 10
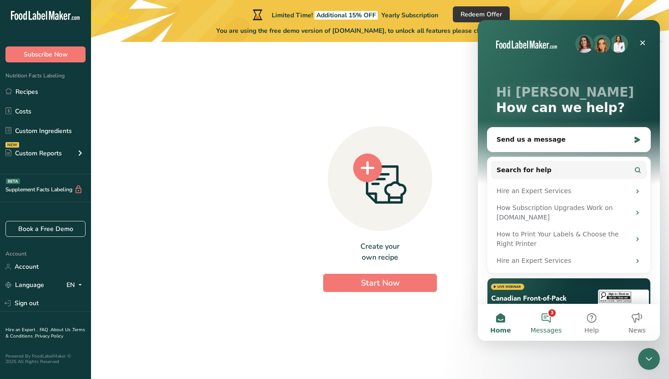
click at [552, 314] on button "3 Messages" at bounding box center [546, 322] width 46 height 36
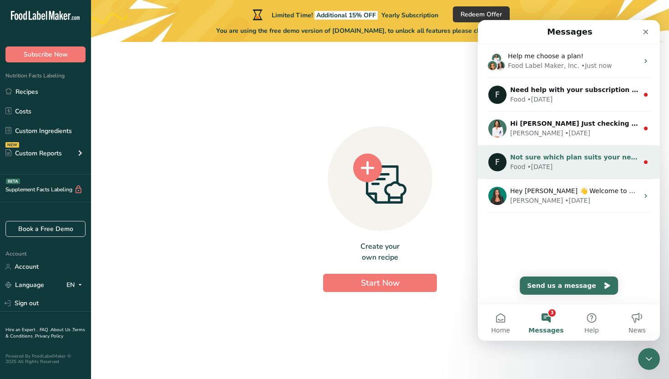
click at [564, 154] on span "Not sure which plan suits your needs? Let’s chat!" at bounding box center [599, 156] width 178 height 7
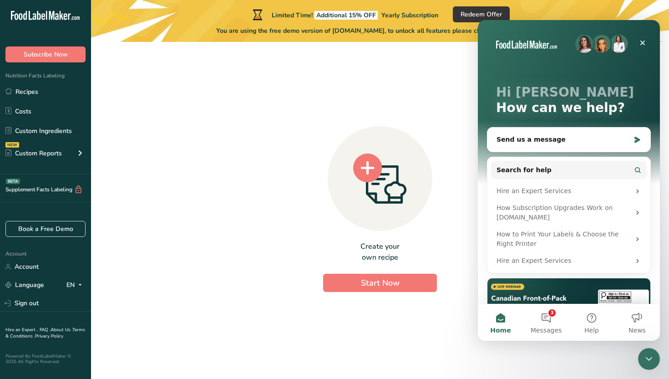
click at [511, 320] on button "Home" at bounding box center [501, 322] width 46 height 36
click at [478, 267] on div "Hi [PERSON_NAME] 👋 How can we help? Send us a message Search for help Hire an E…" at bounding box center [569, 208] width 182 height 377
click at [472, 270] on div "Create your own recipe Start Now" at bounding box center [380, 206] width 549 height 315
click at [447, 212] on div "Create your own recipe Start Now" at bounding box center [380, 206] width 549 height 315
click at [642, 42] on icon "Close" at bounding box center [642, 43] width 5 height 5
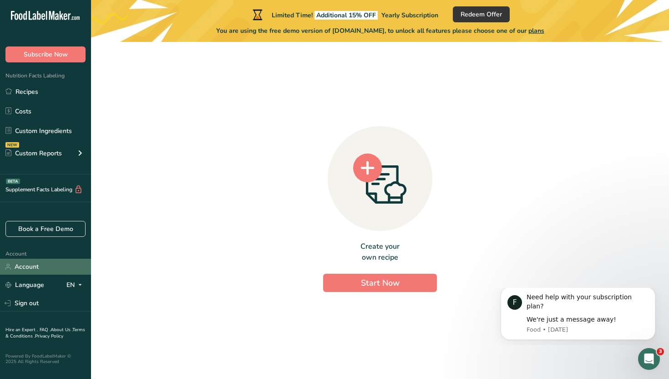
click at [42, 268] on link "Account" at bounding box center [45, 267] width 91 height 16
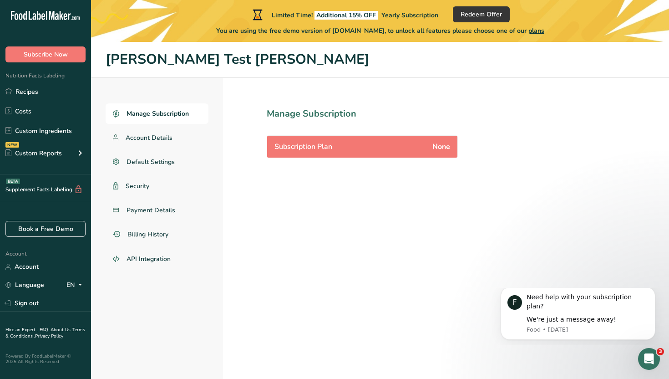
click at [306, 143] on span "Subscription Plan" at bounding box center [303, 146] width 58 height 11
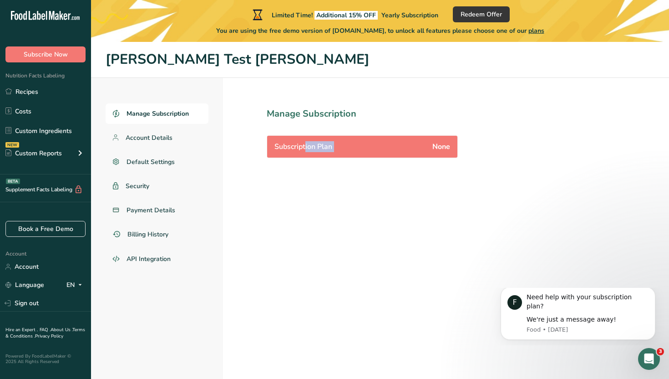
click at [306, 143] on span "Subscription Plan" at bounding box center [303, 146] width 58 height 11
click at [315, 213] on section "Manage Subscription Subscription Plan None" at bounding box center [382, 249] width 319 height 343
click at [540, 31] on span "plans" at bounding box center [536, 30] width 16 height 9
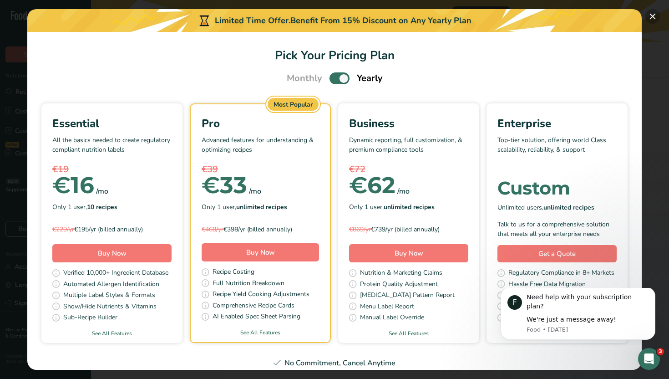
click at [652, 21] on button "Pick Your Pricing Plan Modal" at bounding box center [652, 16] width 15 height 15
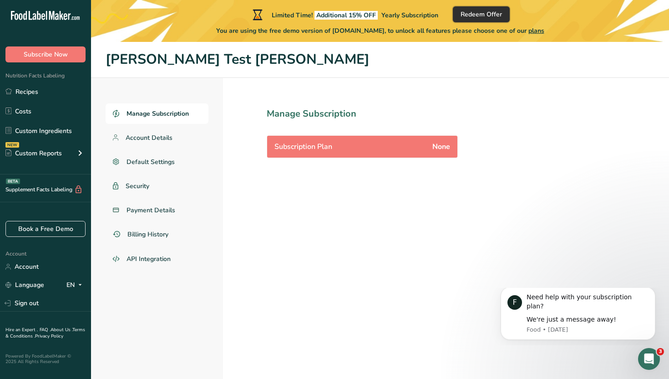
click at [480, 13] on span "Redeem Offer" at bounding box center [481, 15] width 41 height 10
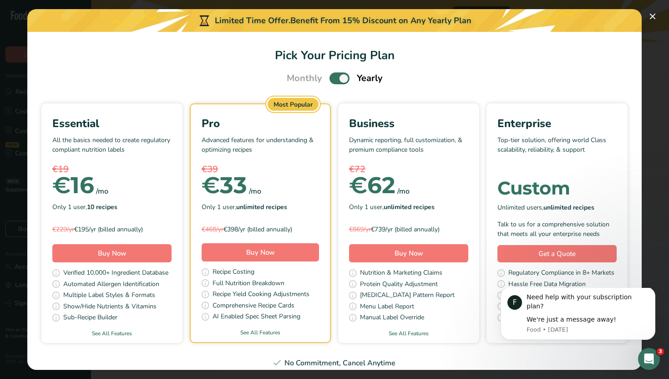
click at [644, 21] on div "Pick Your Pricing Plan Modal" at bounding box center [334, 189] width 669 height 379
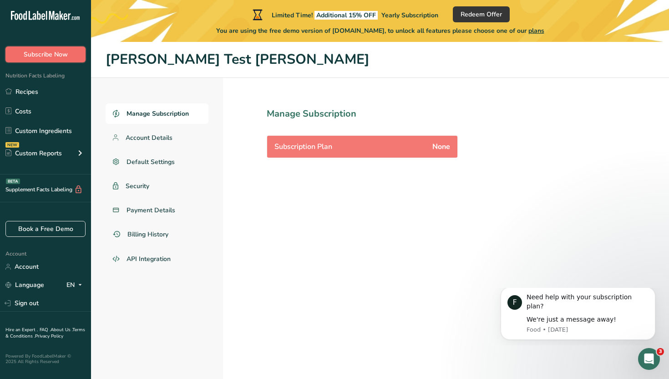
click at [49, 53] on span "Subscribe Now" at bounding box center [46, 55] width 44 height 10
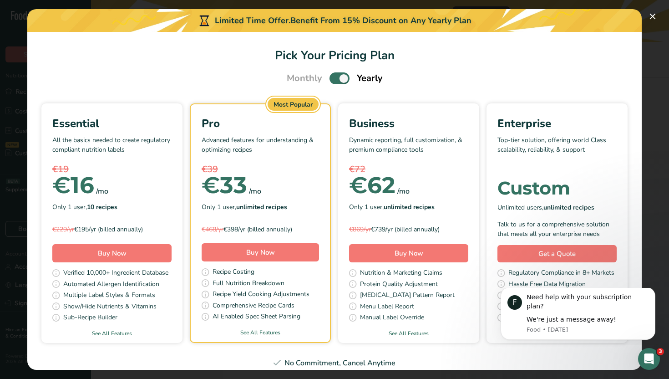
click at [654, 63] on div "Pick Your Pricing Plan Modal" at bounding box center [334, 189] width 669 height 379
